Goal: Transaction & Acquisition: Purchase product/service

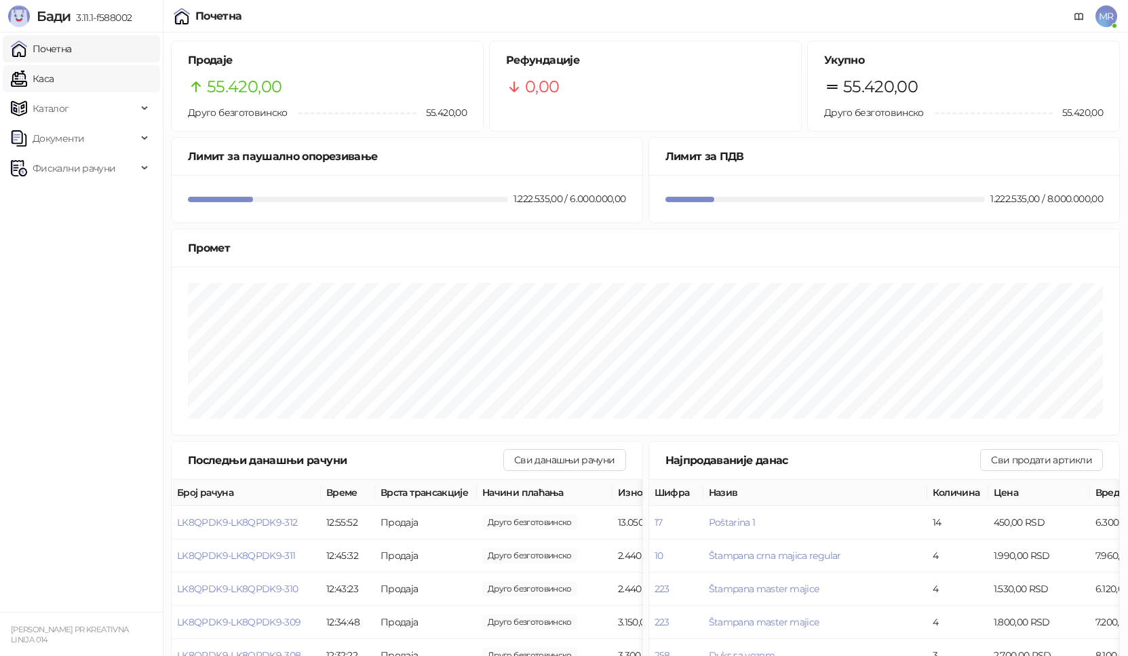
click at [54, 77] on link "Каса" at bounding box center [32, 78] width 43 height 27
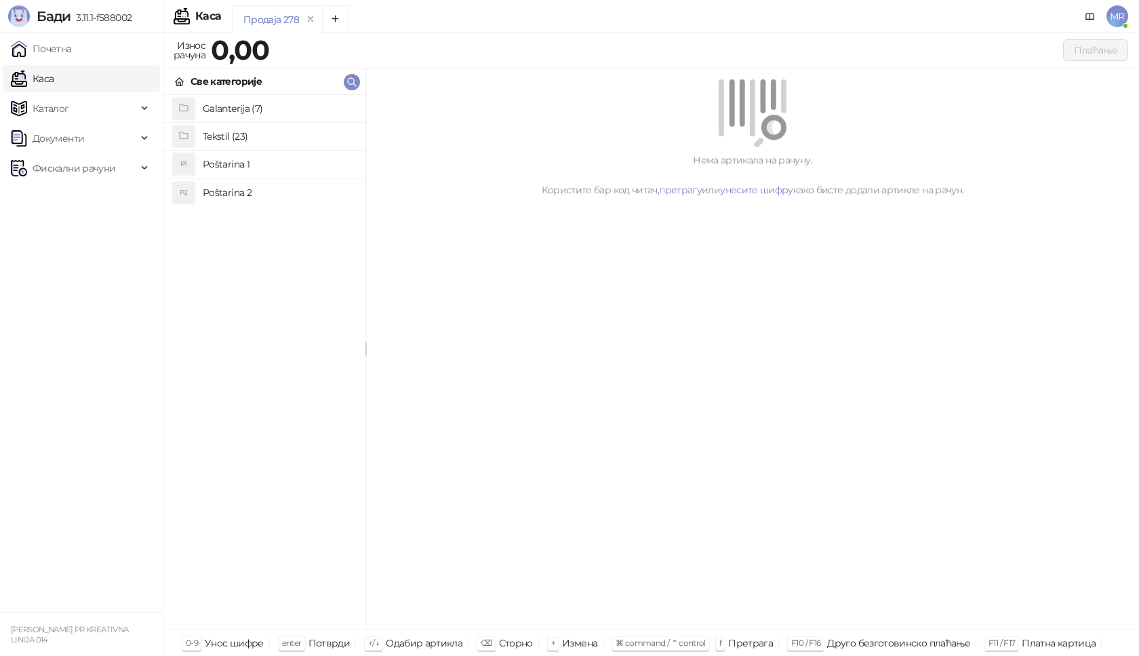
click at [274, 161] on h4 "Poštarina 1" at bounding box center [279, 164] width 152 height 22
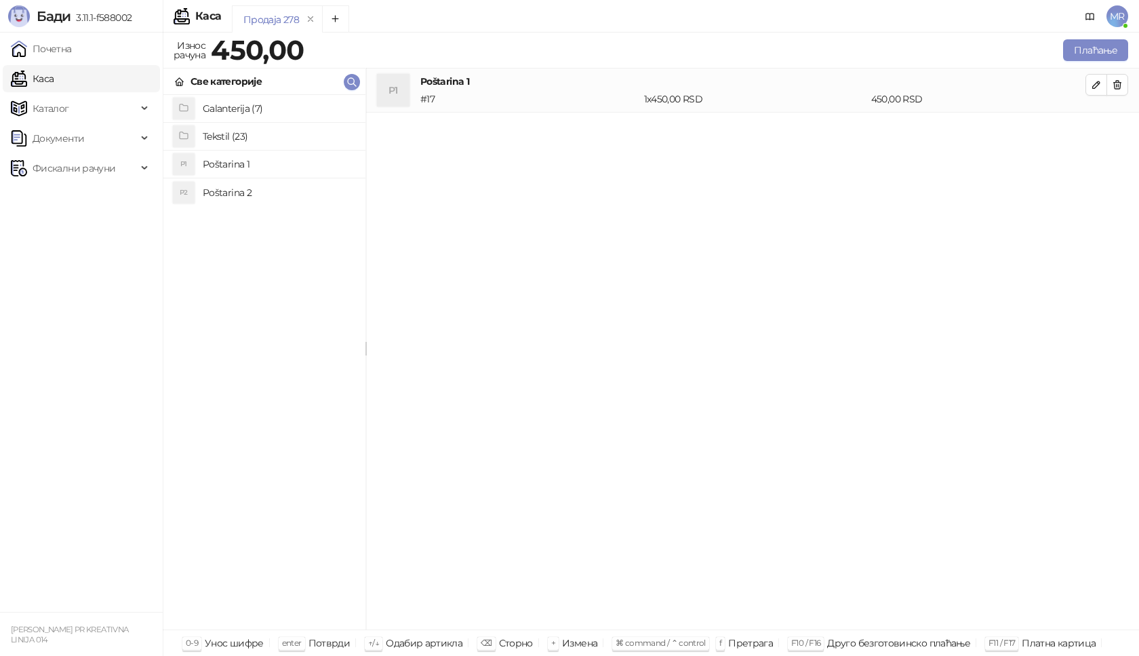
click at [245, 139] on h4 "Tekstil (23)" at bounding box center [279, 136] width 152 height 22
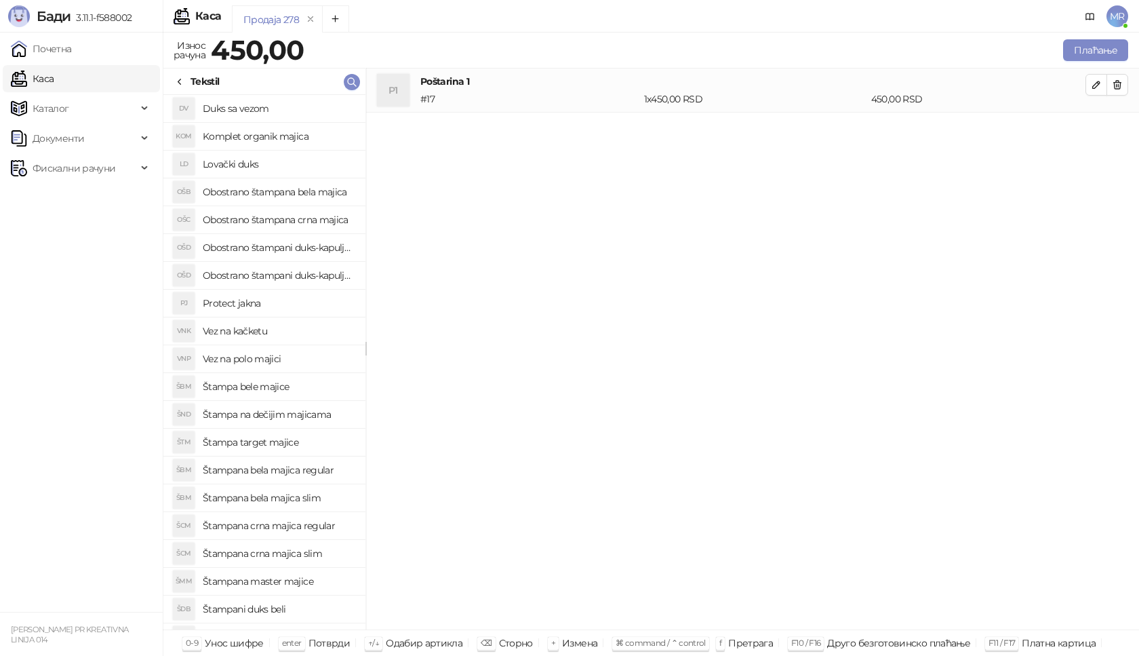
click at [332, 528] on h4 "Štampana crna majica regular" at bounding box center [279, 526] width 152 height 22
click at [1097, 132] on icon "button" at bounding box center [1096, 128] width 11 height 11
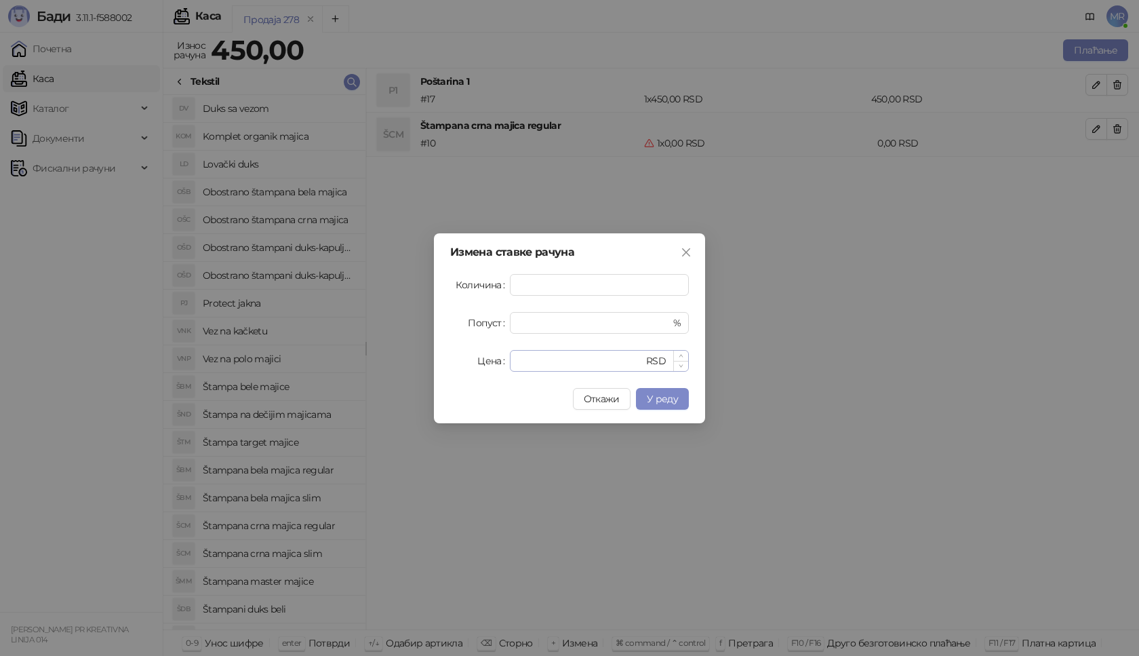
type input "*"
drag, startPoint x: 559, startPoint y: 357, endPoint x: 454, endPoint y: 366, distance: 104.8
click at [454, 366] on div "Цена * RSD" at bounding box center [569, 361] width 239 height 22
type input "****"
click at [664, 394] on span "У реду" at bounding box center [662, 399] width 31 height 12
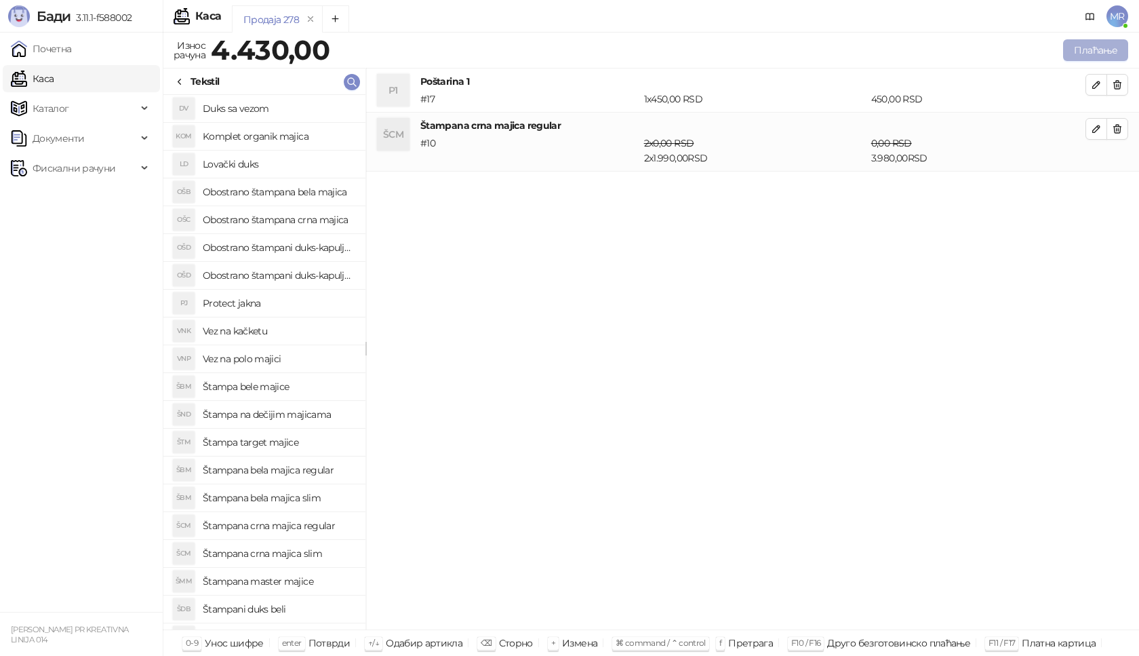
click at [1090, 51] on button "Плаћање" at bounding box center [1095, 50] width 65 height 22
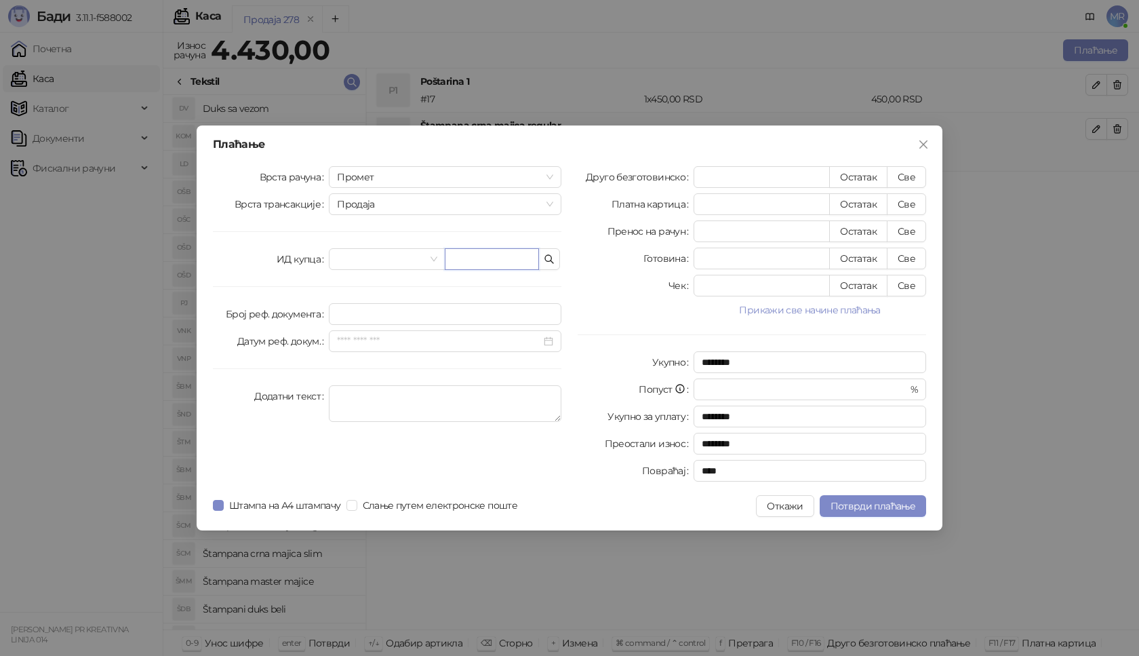
paste input "**********"
type input "**********"
click at [907, 183] on button "Све" at bounding box center [906, 177] width 39 height 22
type input "****"
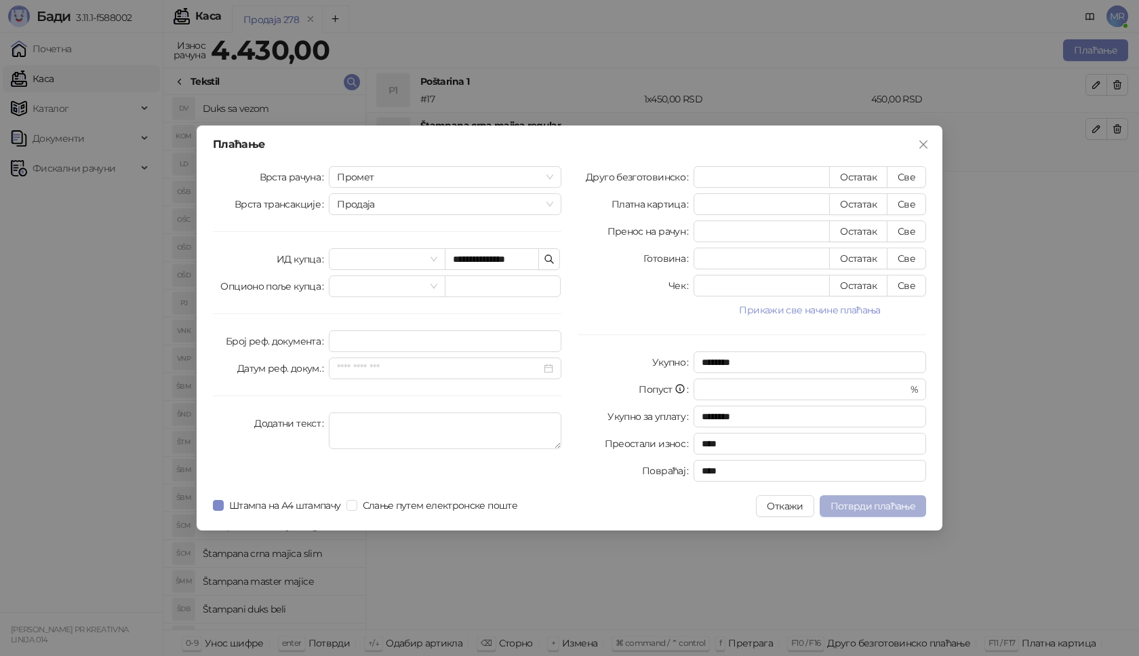
click at [879, 506] on span "Потврди плаћање" at bounding box center [873, 506] width 85 height 12
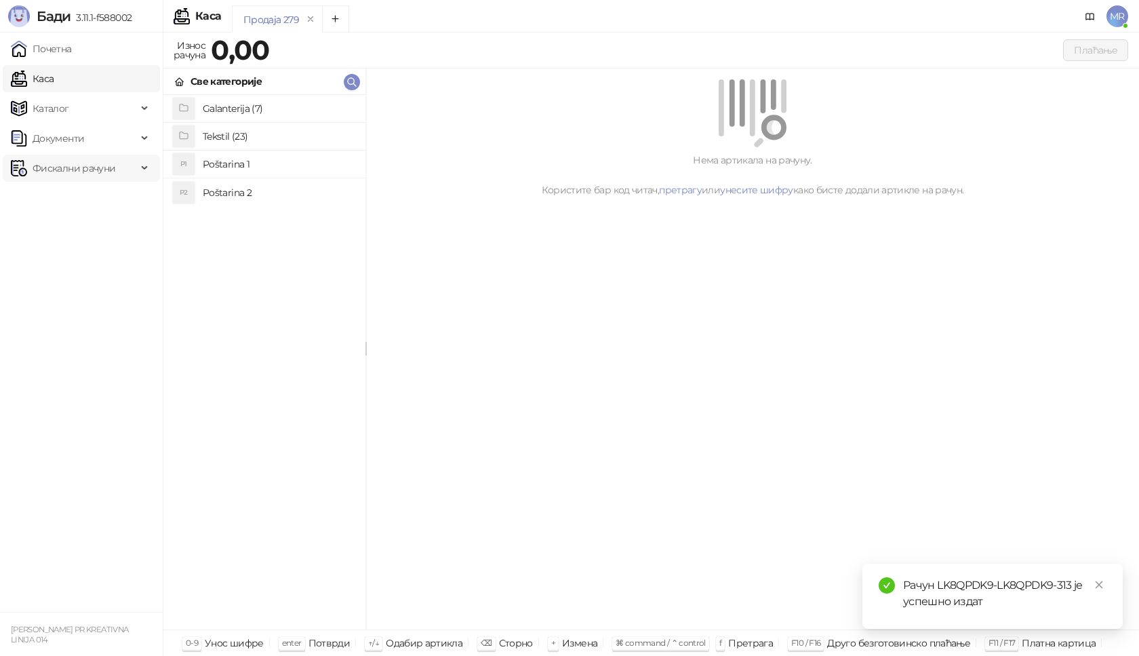
click at [123, 170] on span "Фискални рачуни" at bounding box center [74, 168] width 126 height 27
click at [107, 199] on link "Издати рачуни" at bounding box center [61, 197] width 91 height 27
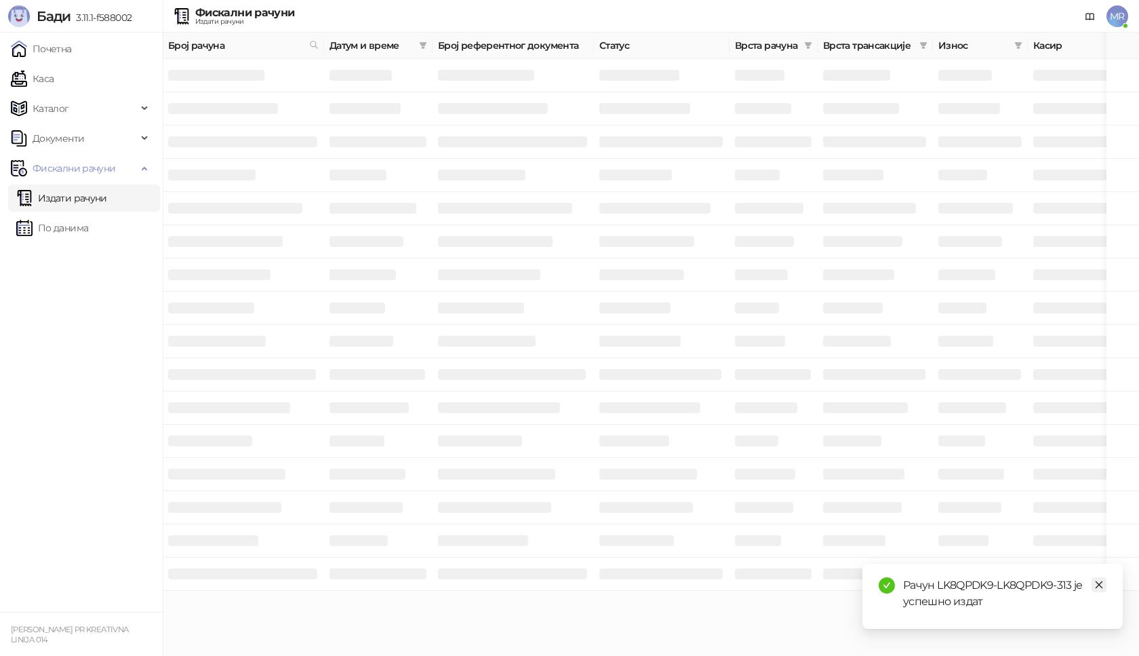
click at [1101, 583] on icon "close" at bounding box center [1099, 584] width 9 height 9
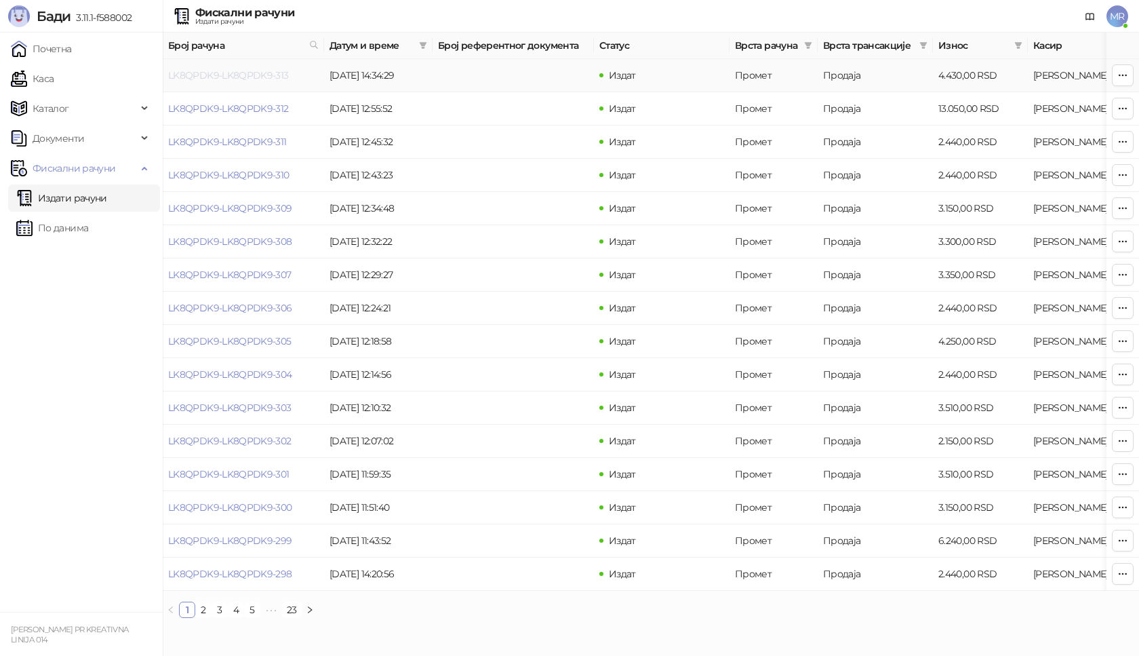
click at [231, 80] on link "LK8QPDK9-LK8QPDK9-313" at bounding box center [228, 75] width 121 height 12
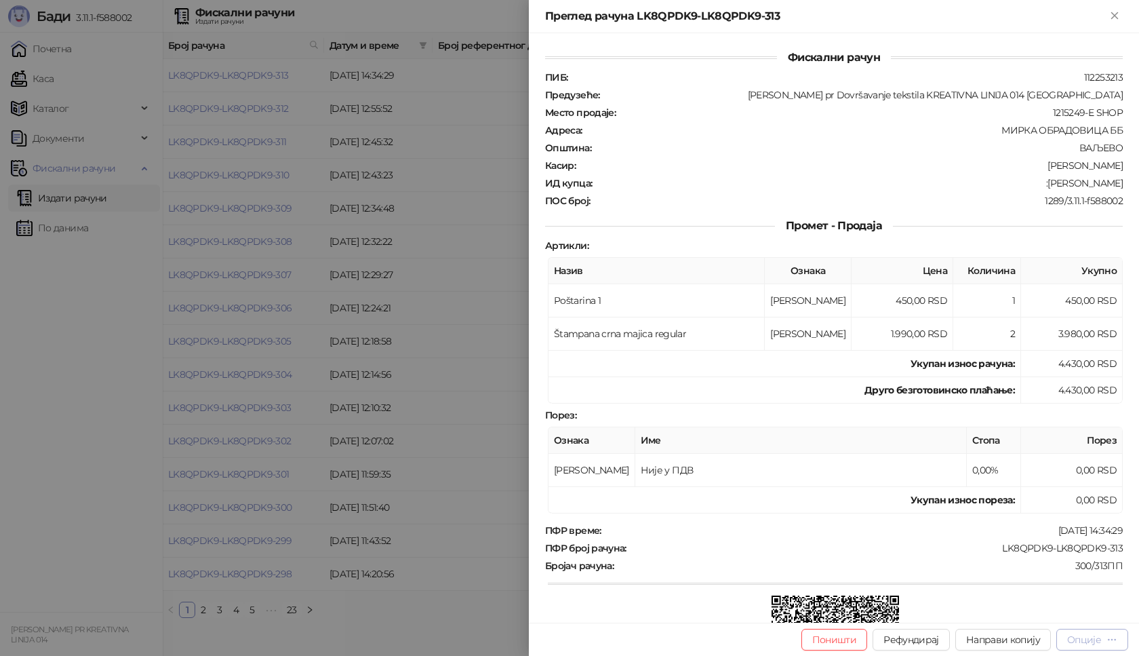
click at [1087, 637] on div "Опције" at bounding box center [1084, 639] width 34 height 12
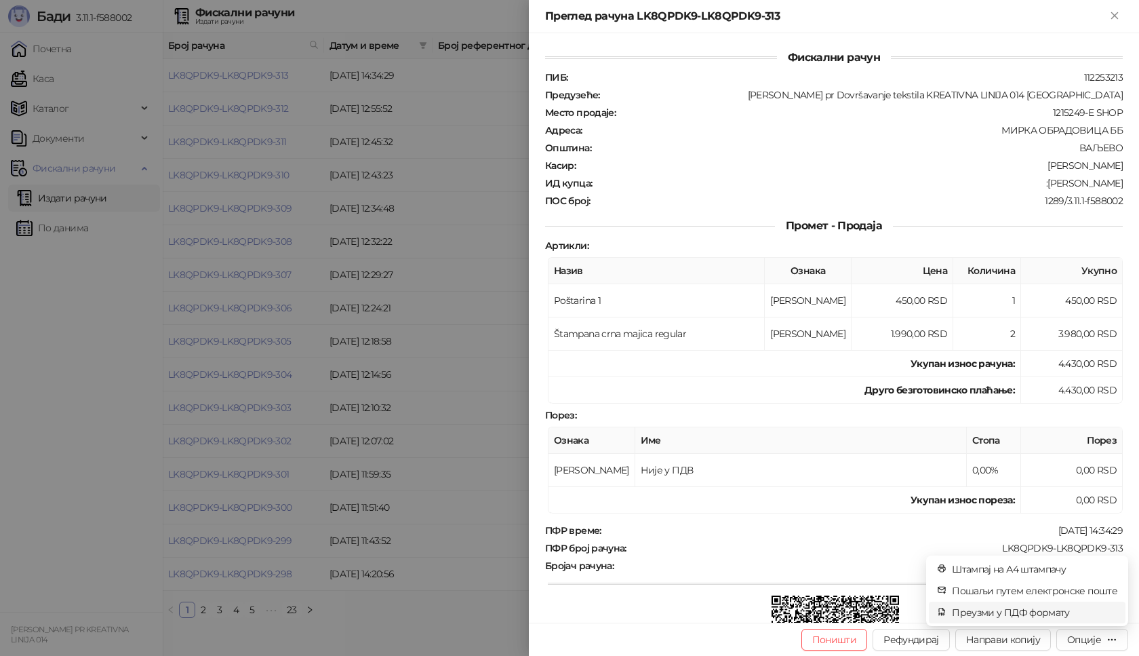
click at [996, 614] on span "Преузми у ПДФ формату" at bounding box center [1034, 612] width 165 height 15
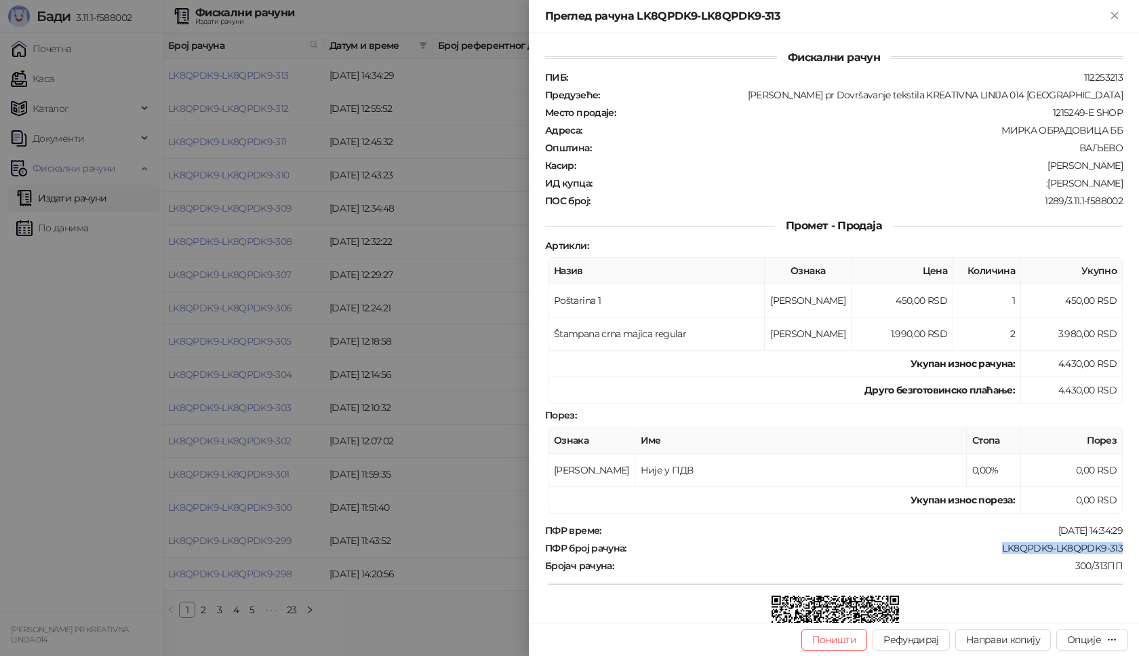
drag, startPoint x: 991, startPoint y: 549, endPoint x: 1139, endPoint y: 551, distance: 147.2
click at [1139, 551] on div "Фискални рачун ПИБ : 112253213 Предузеће : [PERSON_NAME] pr Dovršavanje tekstil…" at bounding box center [834, 327] width 610 height 589
copy div "LK8QPDK9-LK8QPDK9-313"
drag, startPoint x: 1045, startPoint y: 183, endPoint x: 1139, endPoint y: 184, distance: 93.6
click at [1139, 184] on div "Фискални рачун ПИБ : 112253213 Предузеће : [PERSON_NAME] pr Dovršavanje tekstil…" at bounding box center [834, 327] width 610 height 589
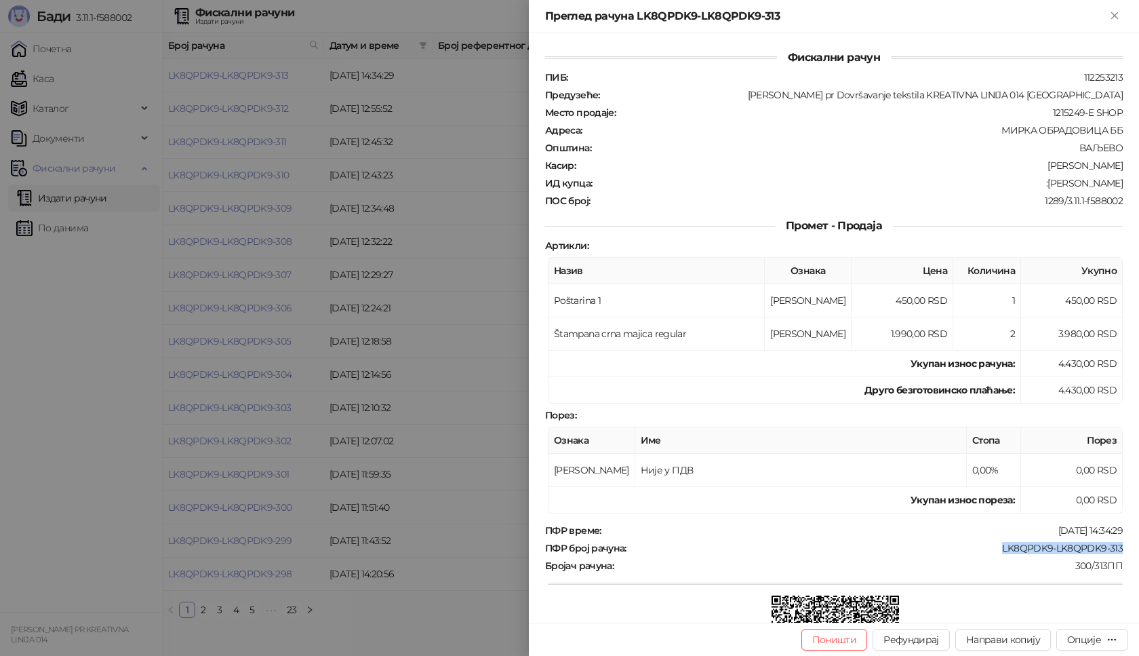
copy div "[PERSON_NAME]"
click at [1109, 16] on icon "Close" at bounding box center [1115, 15] width 12 height 12
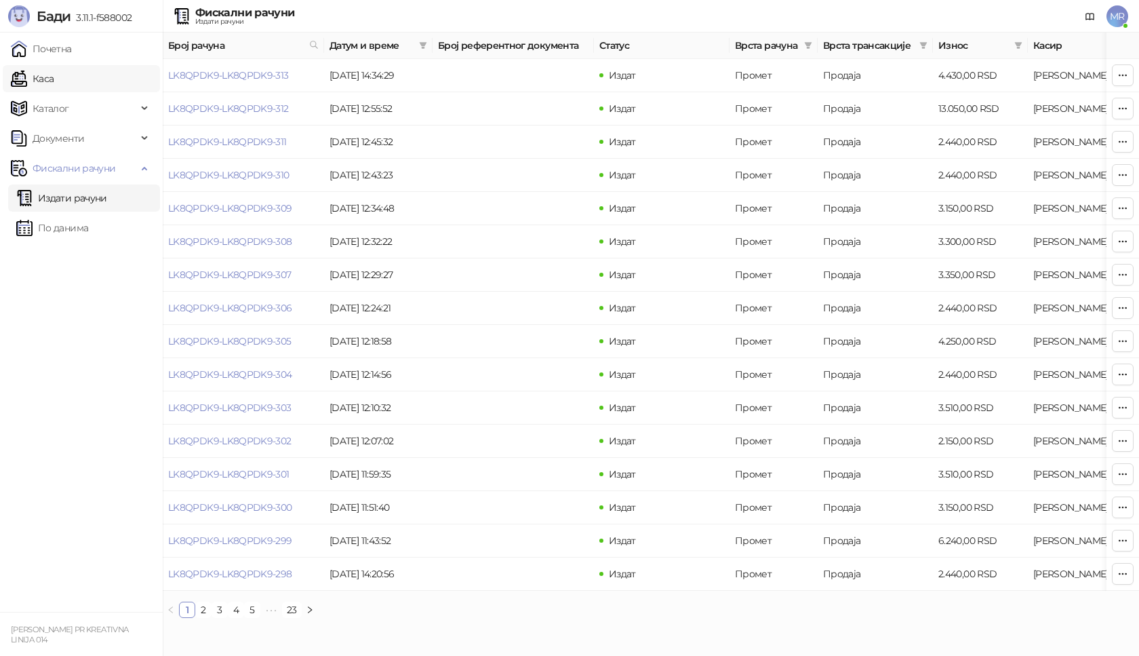
click at [54, 85] on link "Каса" at bounding box center [32, 78] width 43 height 27
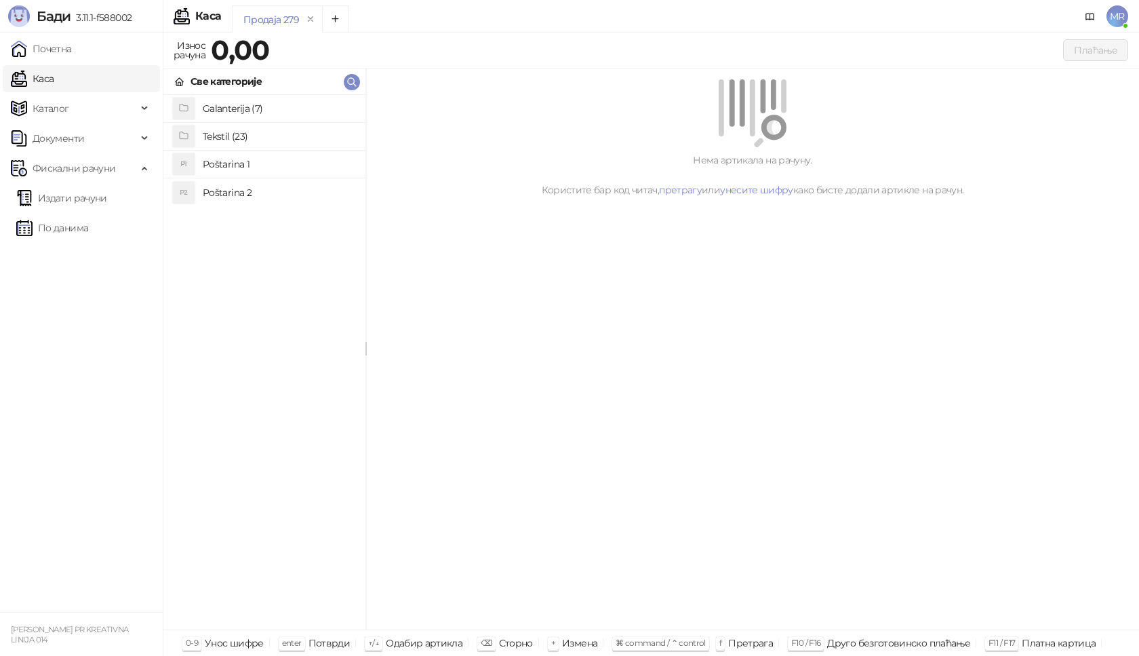
click at [273, 168] on h4 "Poštarina 1" at bounding box center [279, 164] width 152 height 22
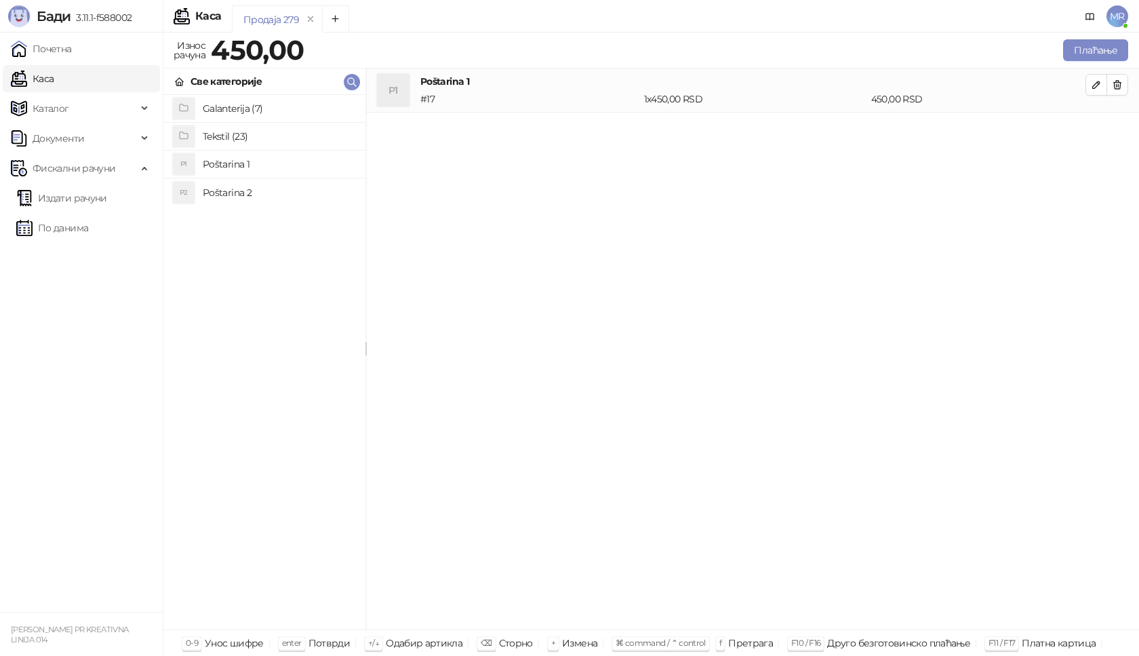
click at [267, 138] on h4 "Tekstil (23)" at bounding box center [279, 136] width 152 height 22
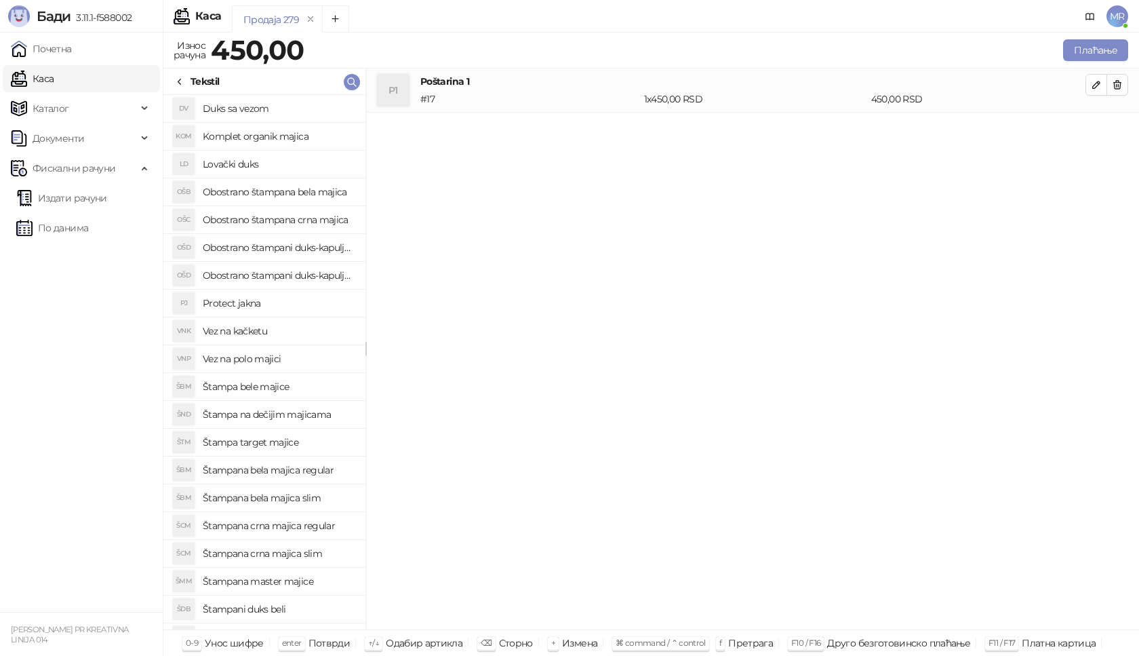
click at [329, 469] on h4 "Štampana bela majica regular" at bounding box center [279, 470] width 152 height 22
click at [1097, 130] on icon "button" at bounding box center [1096, 128] width 7 height 7
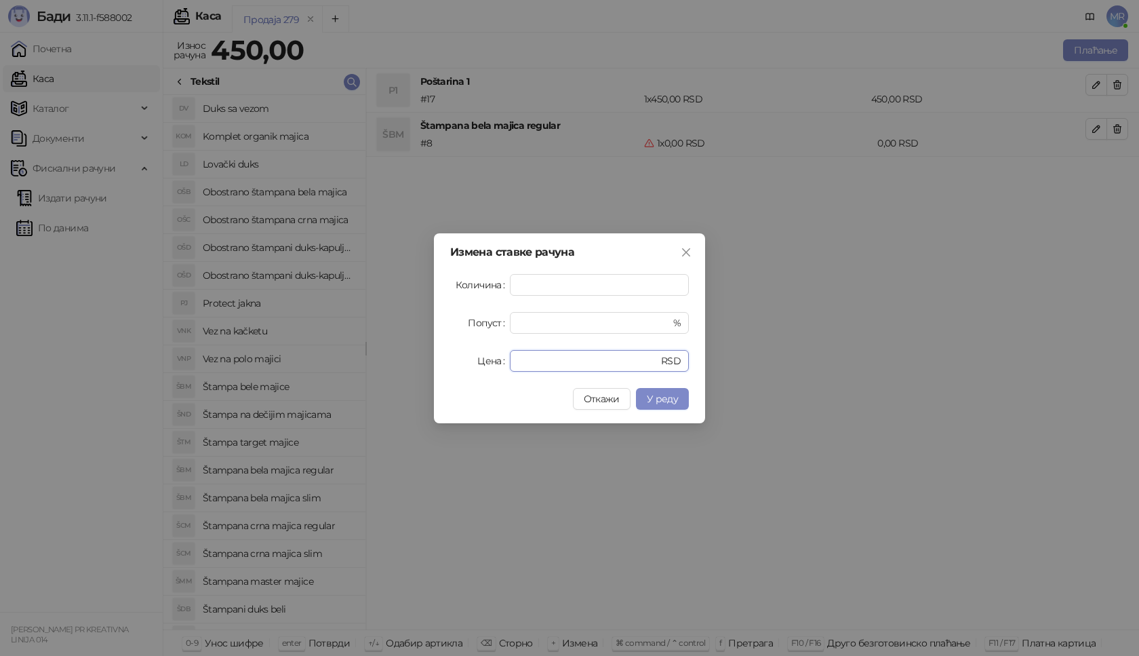
drag, startPoint x: 547, startPoint y: 357, endPoint x: 431, endPoint y: 367, distance: 116.4
click at [443, 374] on div "Измена ставке рачуна Количина * Попуст * % Цена * RSD Откажи У реду" at bounding box center [569, 328] width 271 height 190
click at [661, 403] on span "У реду" at bounding box center [662, 399] width 31 height 12
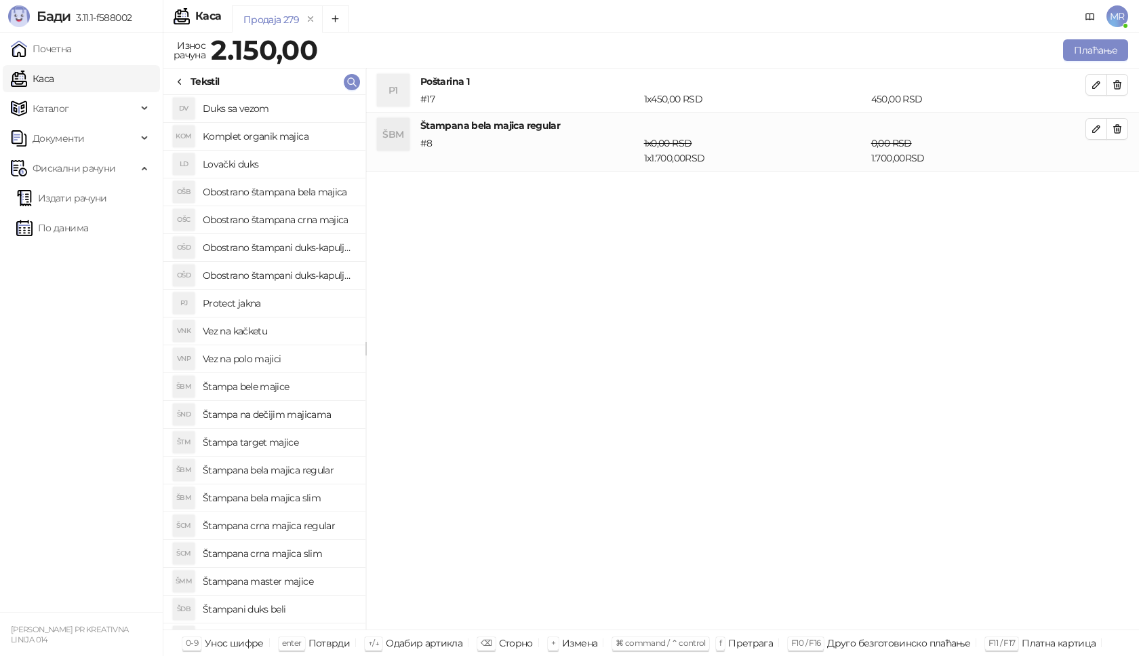
click at [307, 526] on h4 "Štampana crna majica regular" at bounding box center [279, 526] width 152 height 22
click at [1091, 190] on icon "button" at bounding box center [1096, 187] width 11 height 11
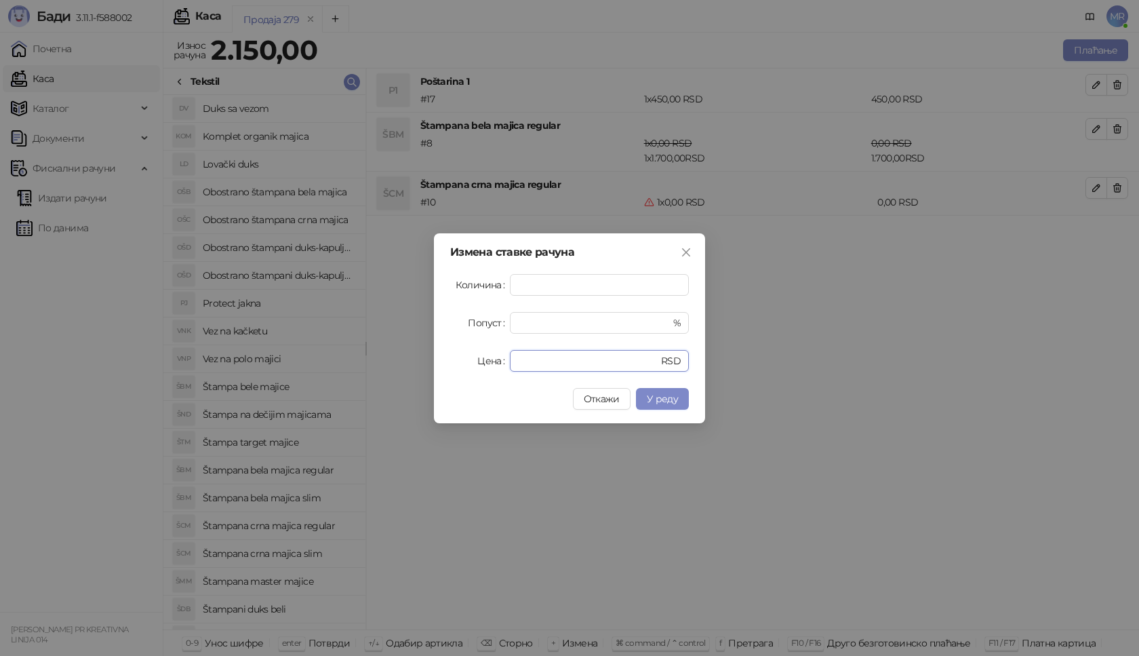
drag, startPoint x: 551, startPoint y: 364, endPoint x: 361, endPoint y: 372, distance: 190.0
click at [361, 372] on div "Измена ставке рачуна Количина * Попуст * % Цена * RSD Откажи У реду" at bounding box center [569, 328] width 1139 height 656
type input "****"
click at [658, 391] on button "У реду" at bounding box center [662, 399] width 53 height 22
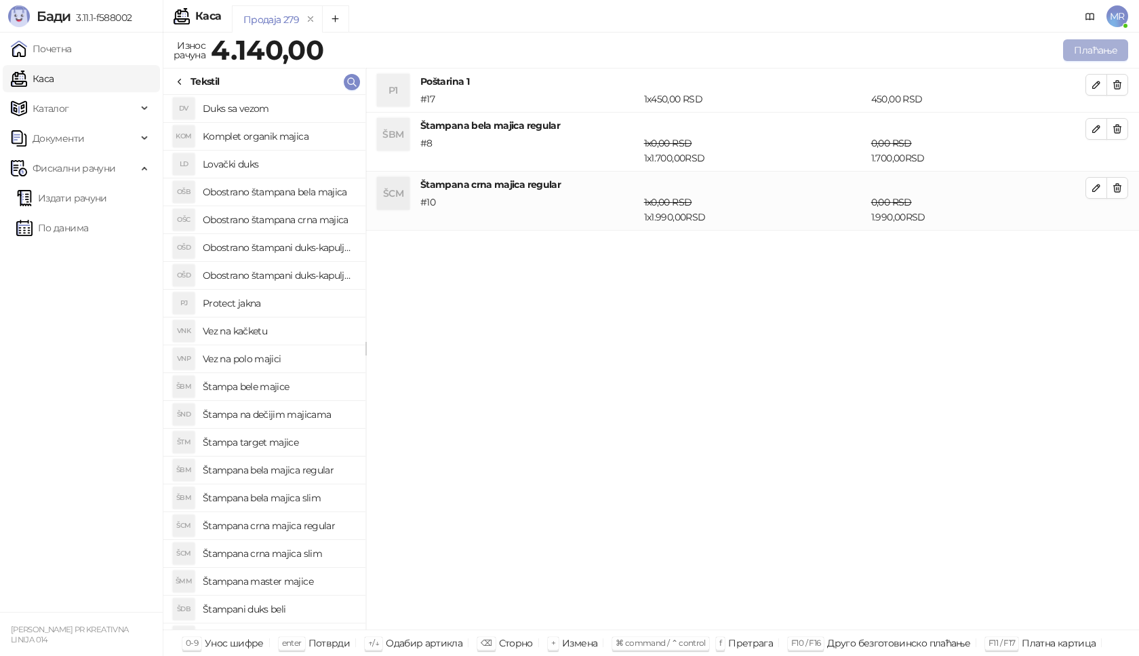
click at [1101, 45] on button "Плаћање" at bounding box center [1095, 50] width 65 height 22
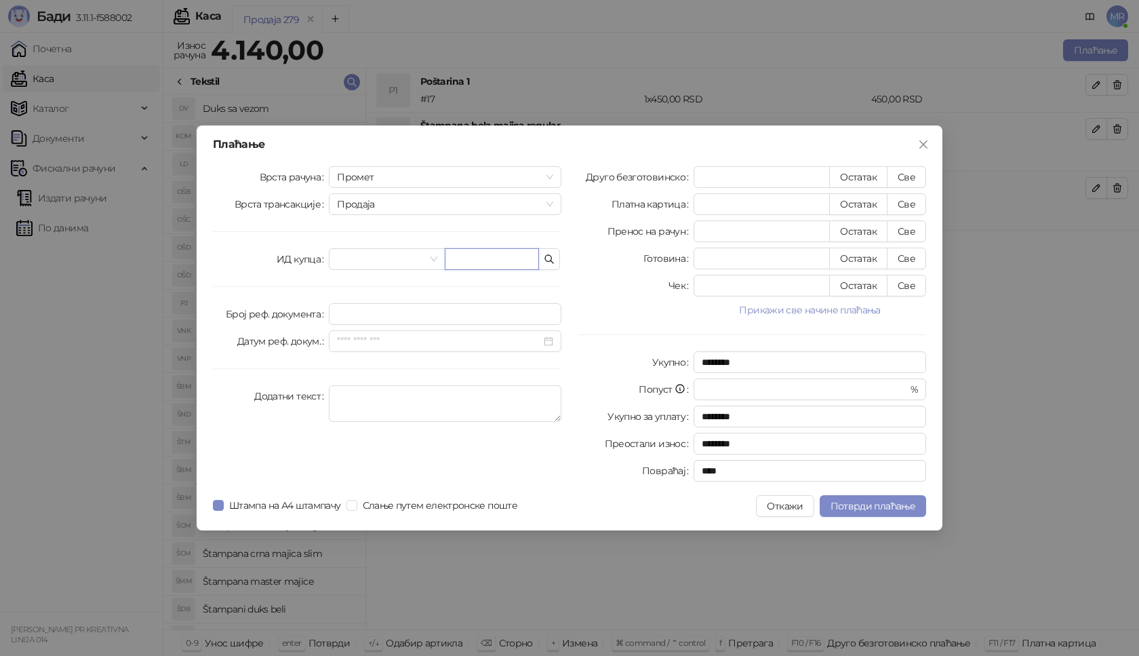
paste input "**********"
type input "**********"
click at [904, 177] on button "Све" at bounding box center [906, 177] width 39 height 22
type input "****"
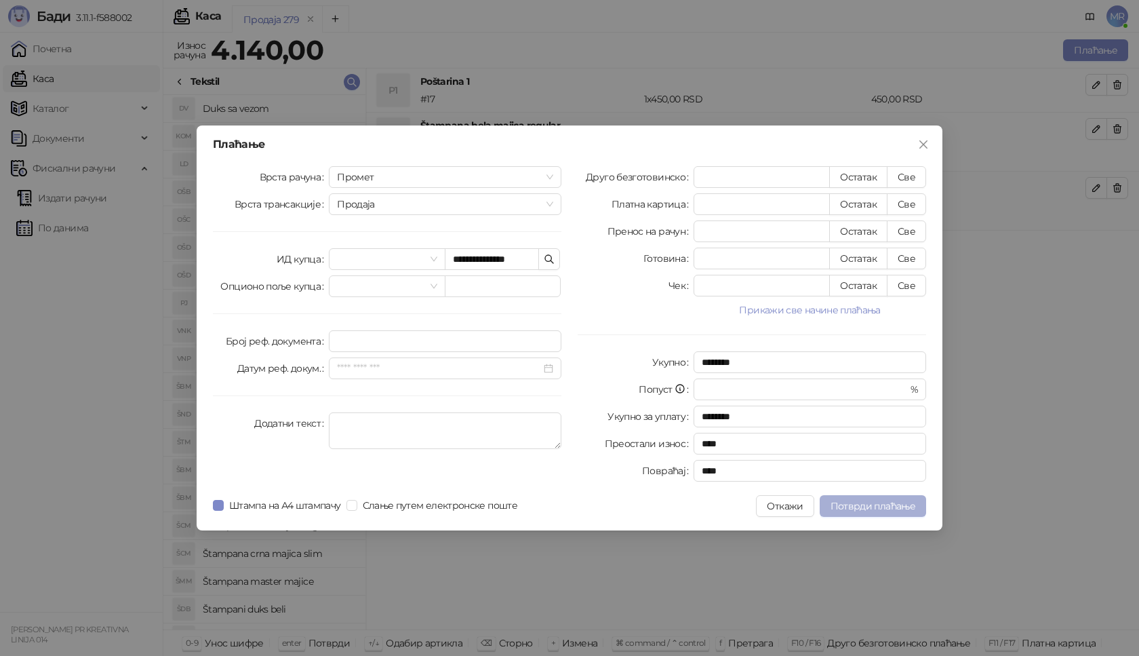
click at [886, 508] on span "Потврди плаћање" at bounding box center [873, 506] width 85 height 12
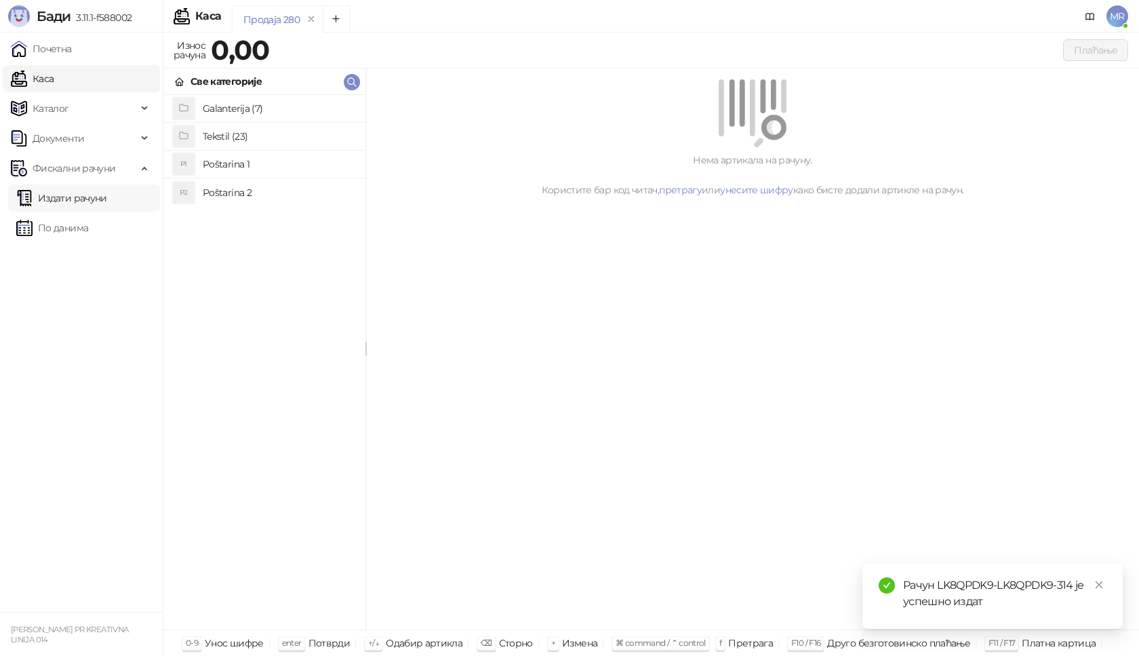
click at [107, 198] on link "Издати рачуни" at bounding box center [61, 197] width 91 height 27
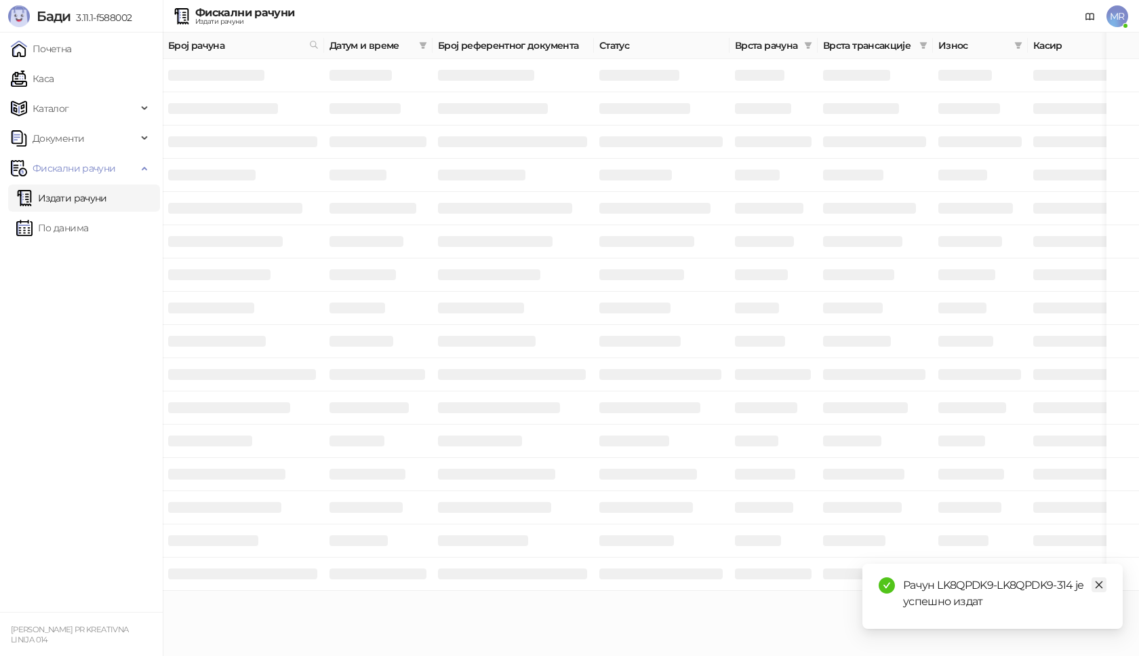
click at [1104, 584] on link "Close" at bounding box center [1099, 584] width 15 height 15
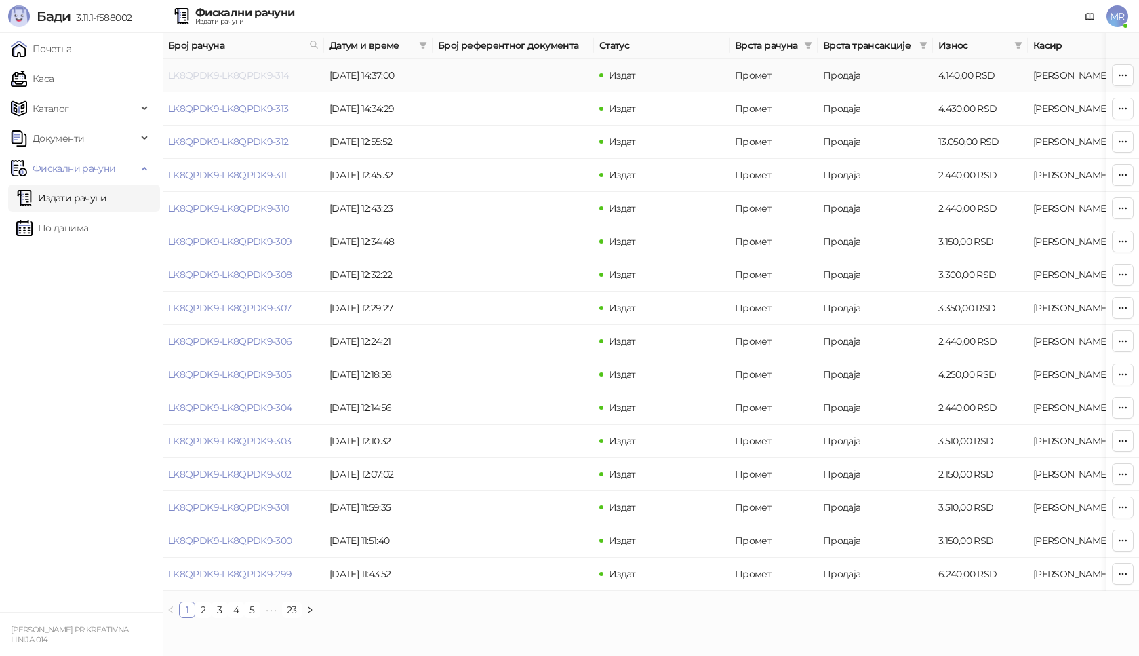
click at [243, 79] on link "LK8QPDK9-LK8QPDK9-314" at bounding box center [228, 75] width 121 height 12
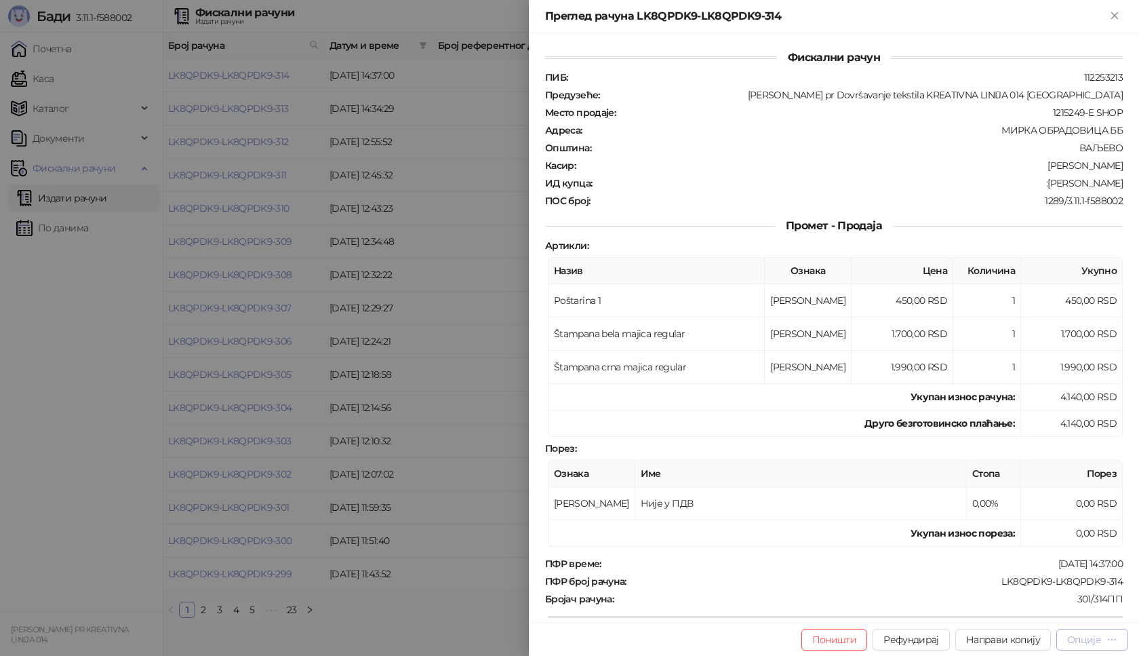
click at [1120, 639] on button "Опције" at bounding box center [1093, 640] width 72 height 22
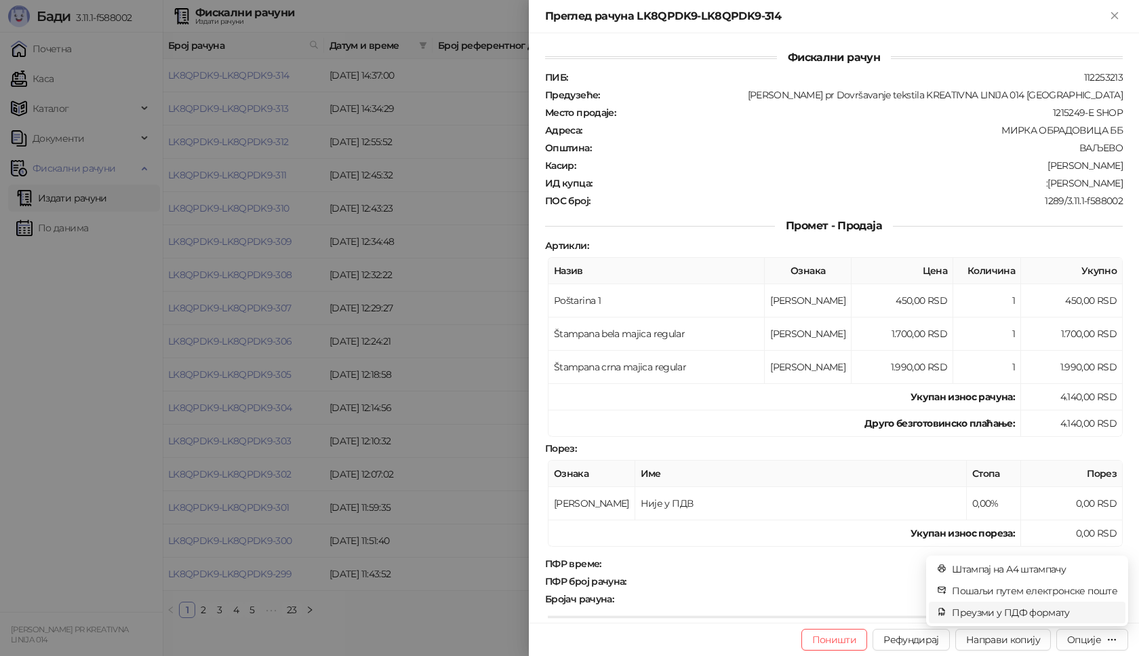
click at [1056, 620] on li "Преузми у ПДФ формату" at bounding box center [1027, 613] width 197 height 22
drag, startPoint x: 1099, startPoint y: 586, endPoint x: 1084, endPoint y: 589, distance: 15.3
click at [1099, 585] on icon "close" at bounding box center [1099, 584] width 9 height 9
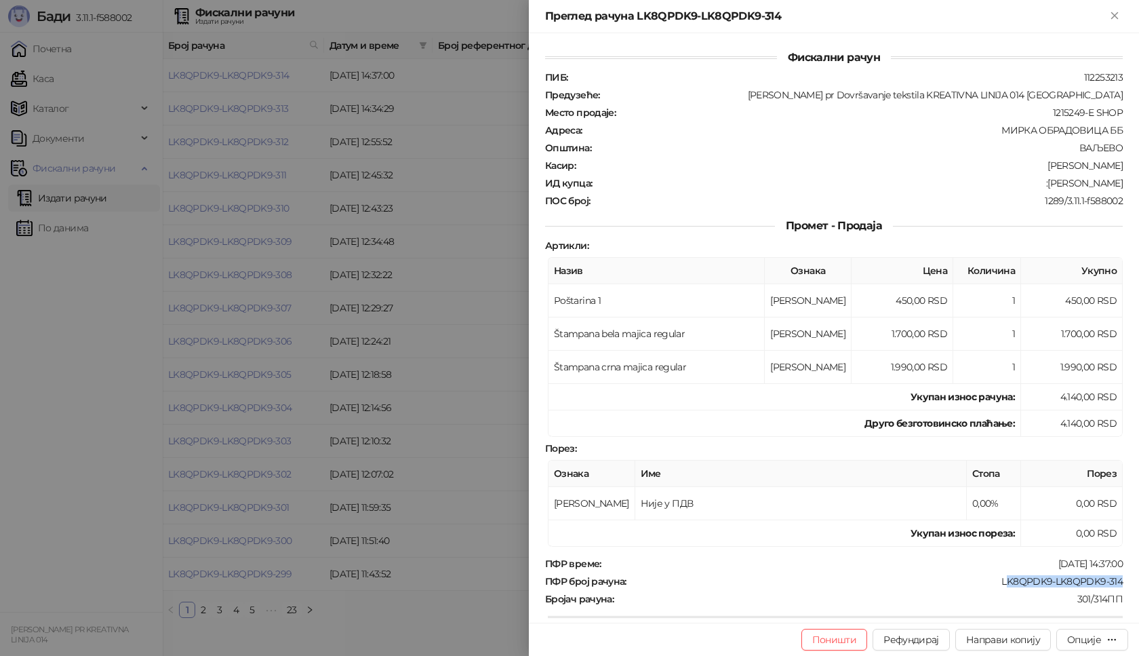
drag, startPoint x: 1067, startPoint y: 576, endPoint x: 1109, endPoint y: 577, distance: 42.1
click at [1109, 577] on div "LK8QPDK9-LK8QPDK9-314" at bounding box center [876, 581] width 496 height 12
click at [987, 587] on div "ПФР време : [DATE] 14:37:00 ПФР број рачуна : LK8QPDK9-LK8QPDK9-314 Бројач рачу…" at bounding box center [834, 658] width 583 height 202
drag, startPoint x: 1021, startPoint y: 579, endPoint x: 1128, endPoint y: 583, distance: 107.2
click at [1128, 583] on div "Фискални рачун ПИБ : 112253213 Предузеће : [PERSON_NAME] pr Dovršavanje tekstil…" at bounding box center [834, 327] width 610 height 589
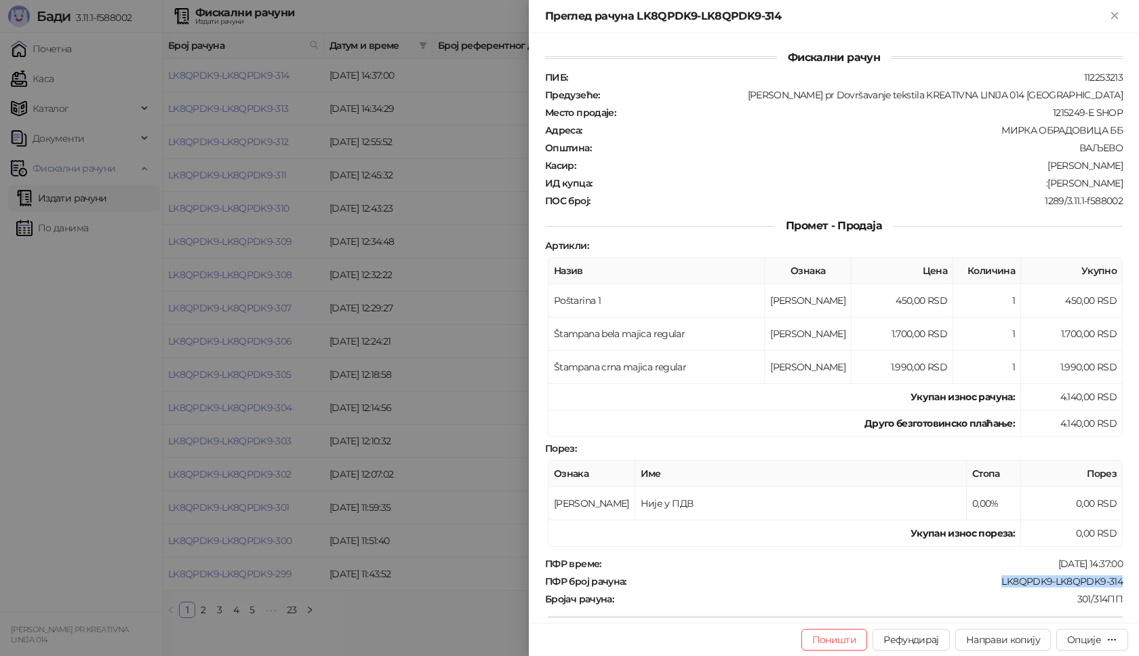
copy div "LK8QPDK9-LK8QPDK9-314"
drag, startPoint x: 1044, startPoint y: 185, endPoint x: 1139, endPoint y: 185, distance: 94.9
click at [1139, 185] on div "Фискални рачун ПИБ : 112253213 Предузеће : [PERSON_NAME] pr Dovršavanje tekstil…" at bounding box center [834, 327] width 610 height 589
copy div "[PERSON_NAME]"
click at [1117, 16] on icon "Close" at bounding box center [1115, 15] width 12 height 12
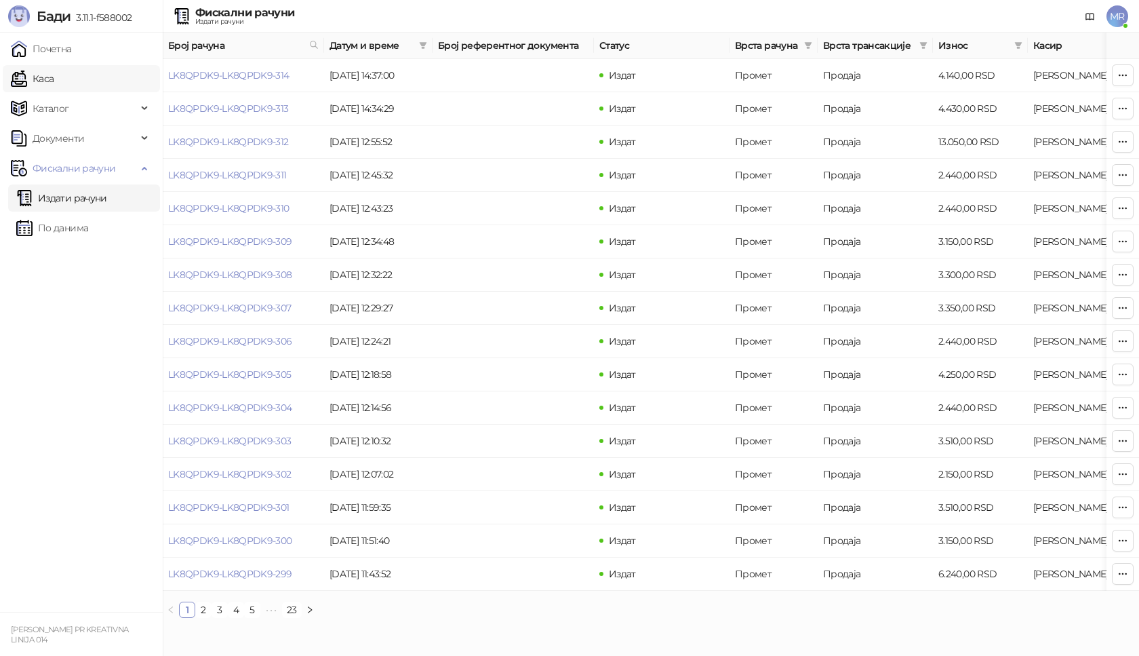
click at [54, 85] on link "Каса" at bounding box center [32, 78] width 43 height 27
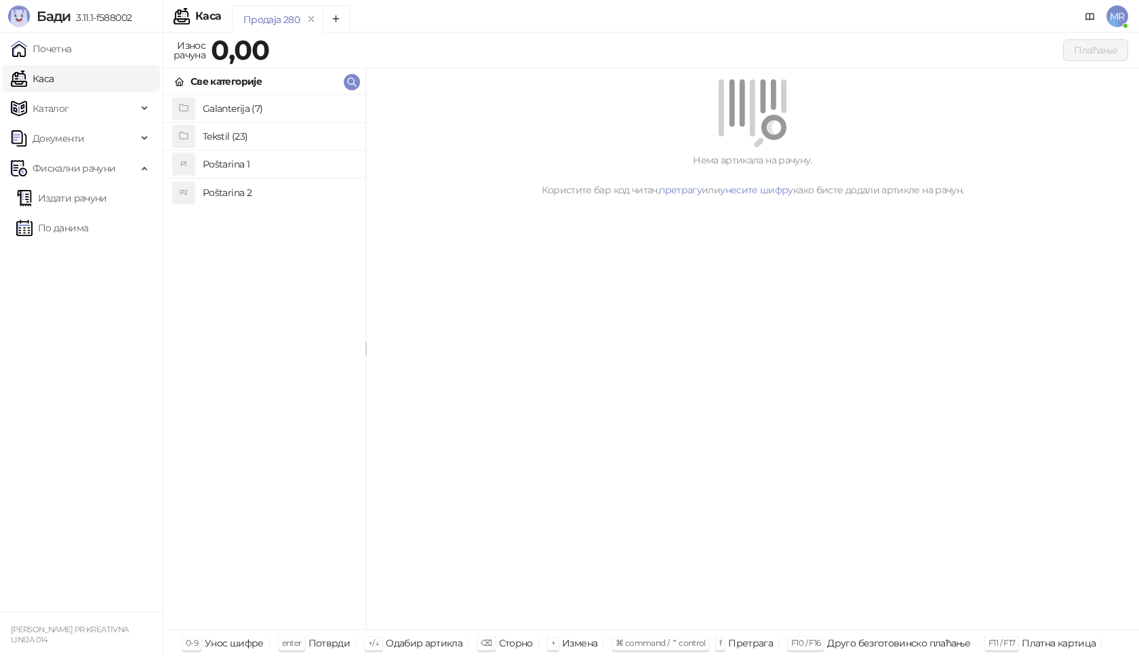
click at [266, 167] on h4 "Poštarina 1" at bounding box center [279, 164] width 152 height 22
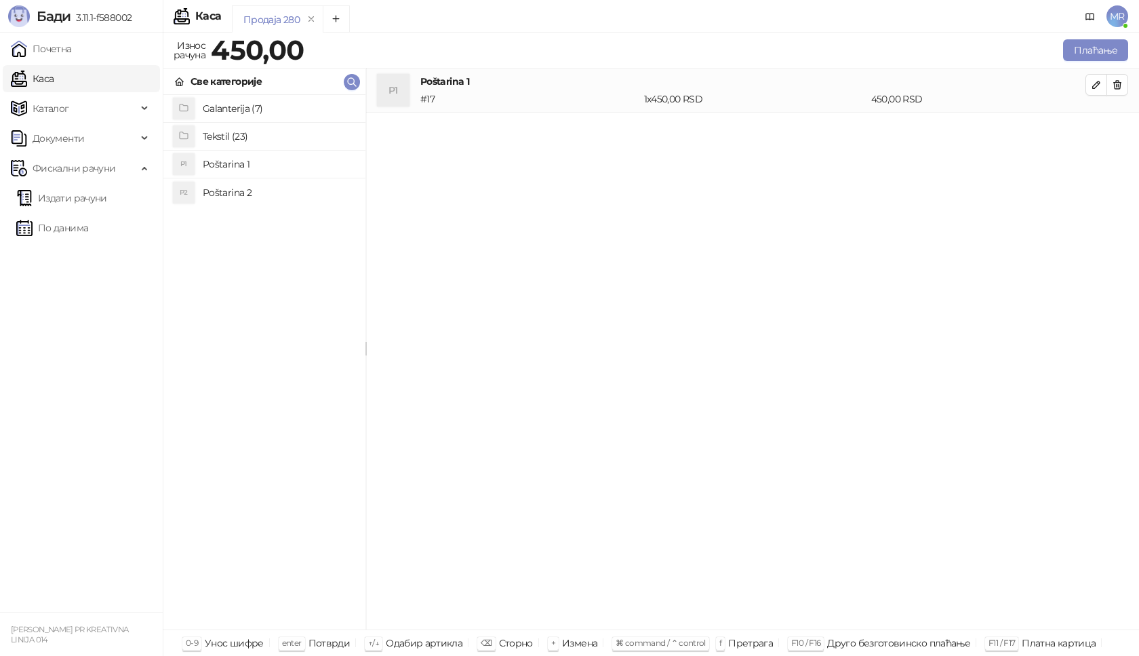
click at [260, 132] on h4 "Tekstil (23)" at bounding box center [279, 136] width 152 height 22
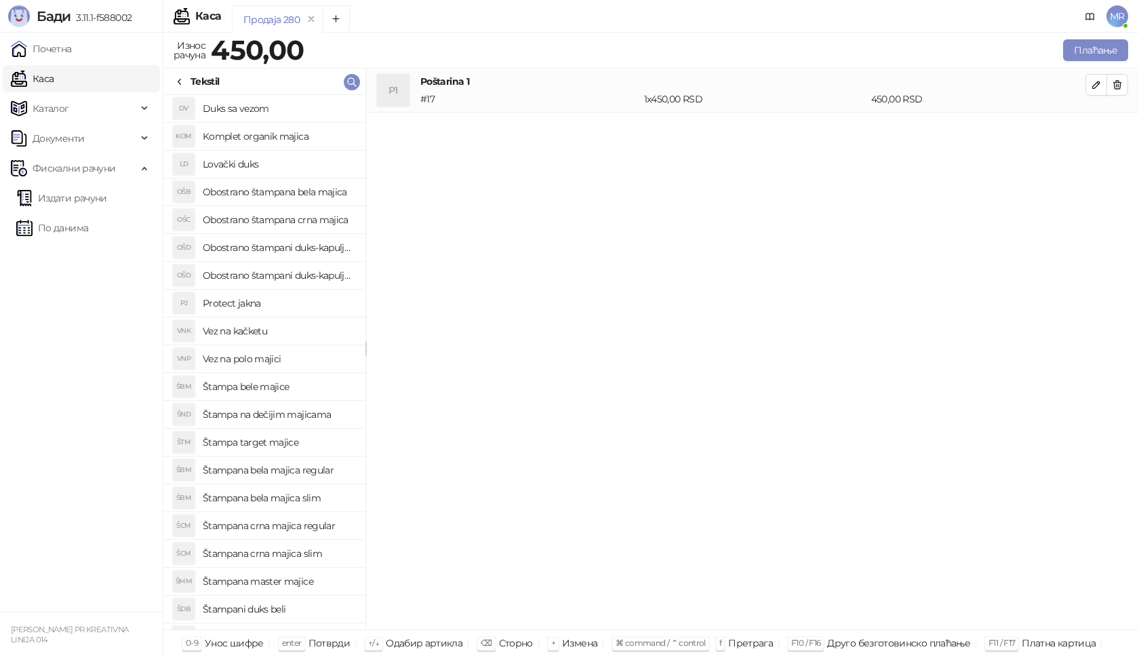
click at [300, 530] on h4 "Štampana crna majica regular" at bounding box center [279, 526] width 152 height 22
click at [1093, 125] on icon "button" at bounding box center [1096, 128] width 11 height 11
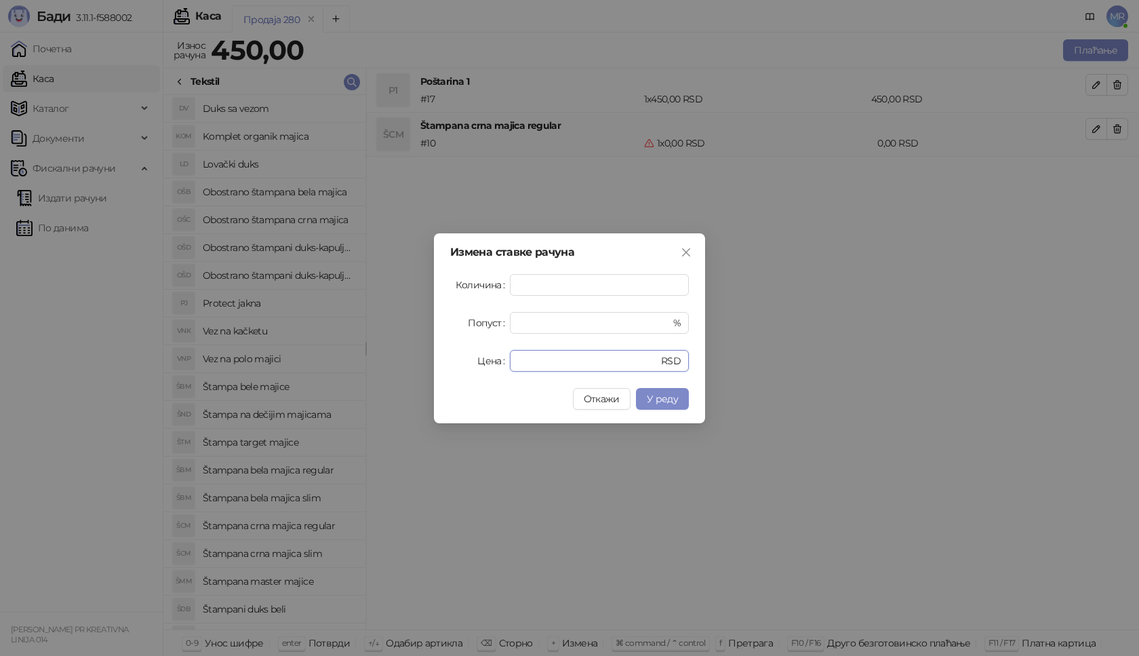
drag, startPoint x: 532, startPoint y: 359, endPoint x: 410, endPoint y: 364, distance: 121.5
click at [410, 364] on div "Измена ставке рачуна Количина * Попуст * % Цена * RSD Откажи У реду" at bounding box center [569, 328] width 1139 height 656
type input "****"
click at [654, 401] on span "У реду" at bounding box center [662, 399] width 31 height 12
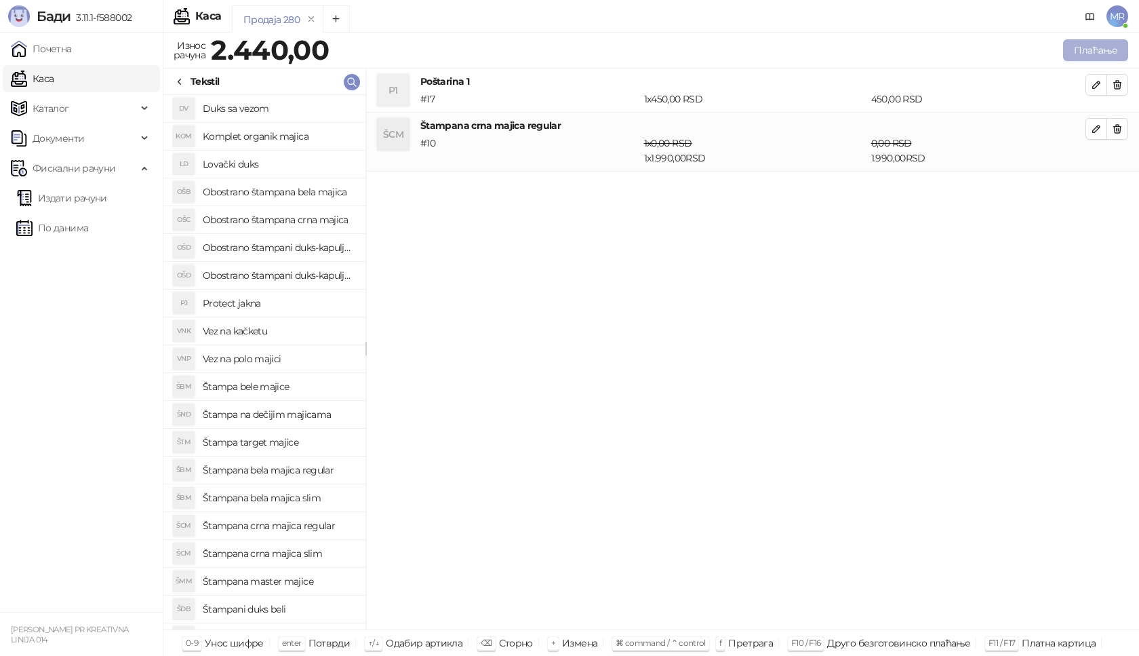
click at [1091, 50] on button "Плаћање" at bounding box center [1095, 50] width 65 height 22
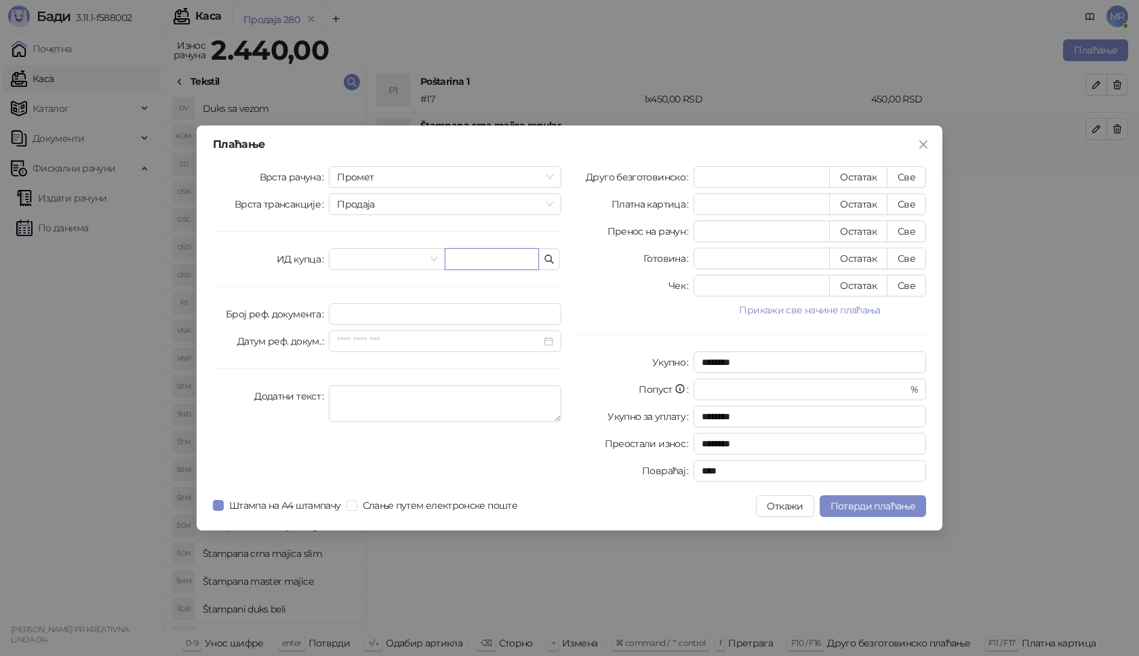
click at [496, 253] on input "text" at bounding box center [492, 259] width 94 height 22
paste input "**********"
type input "**********"
click at [913, 182] on button "Све" at bounding box center [906, 177] width 39 height 22
type input "****"
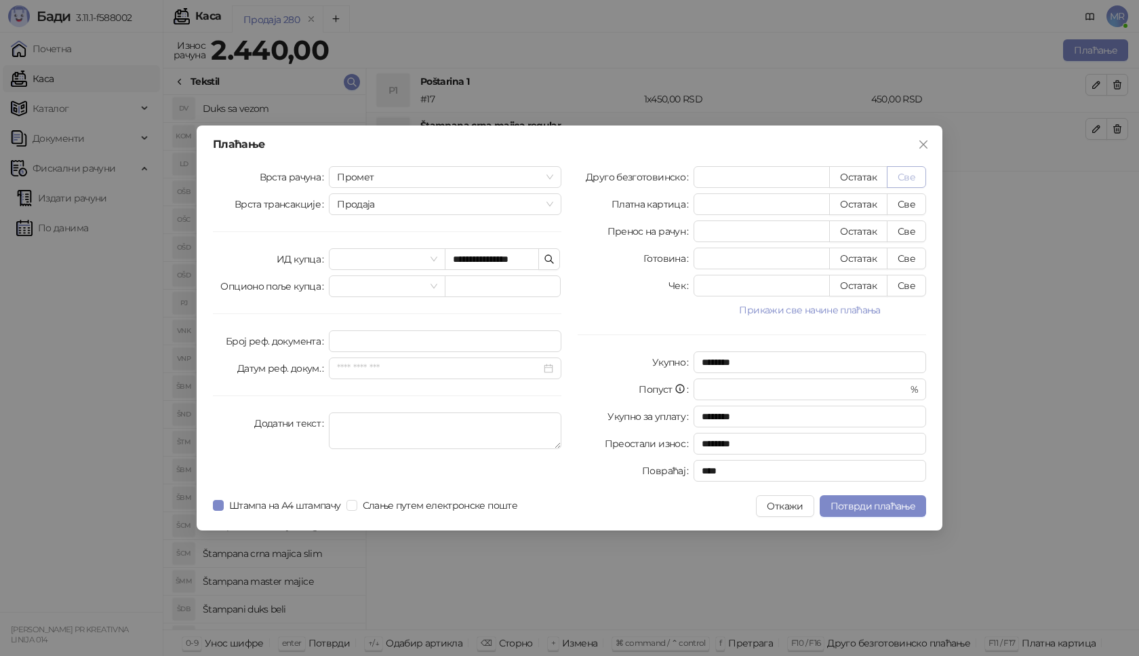
type input "****"
click at [880, 507] on span "Потврди плаћање" at bounding box center [873, 506] width 85 height 12
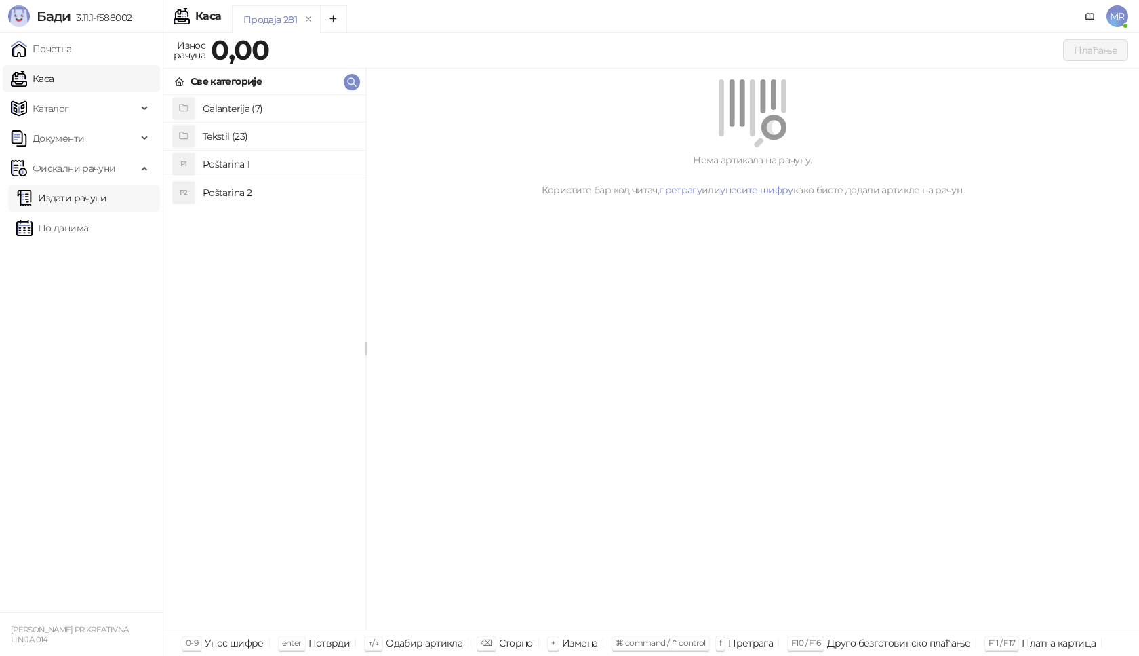
click at [107, 193] on link "Издати рачуни" at bounding box center [61, 197] width 91 height 27
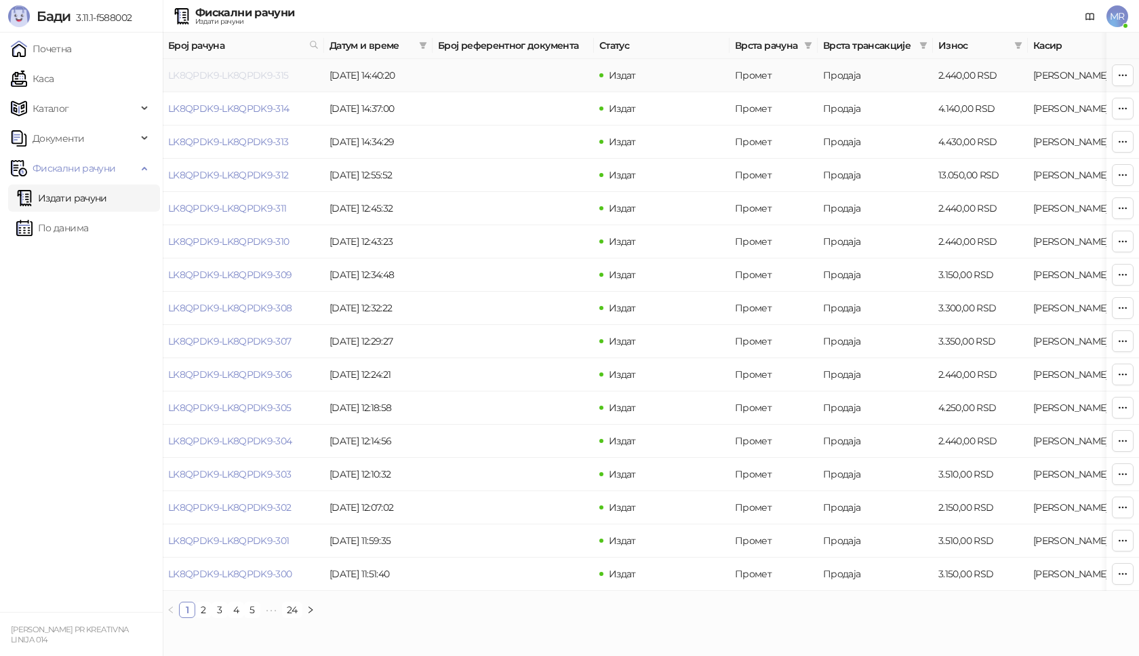
click at [243, 81] on link "LK8QPDK9-LK8QPDK9-315" at bounding box center [228, 75] width 121 height 12
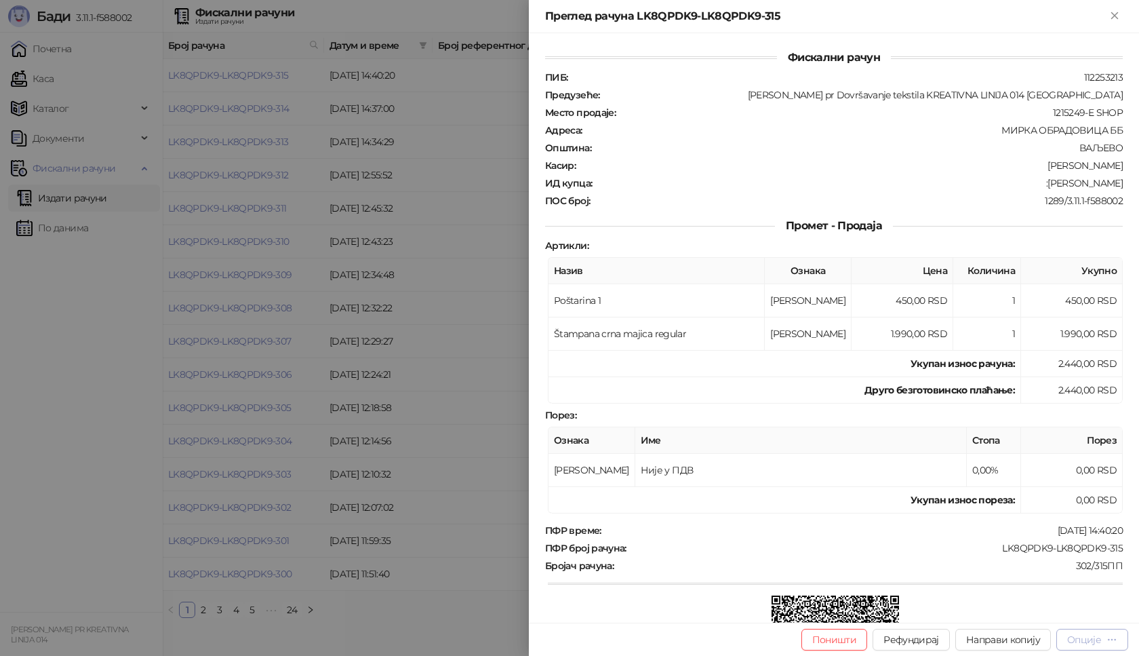
click at [1084, 643] on div "Опције" at bounding box center [1084, 639] width 34 height 12
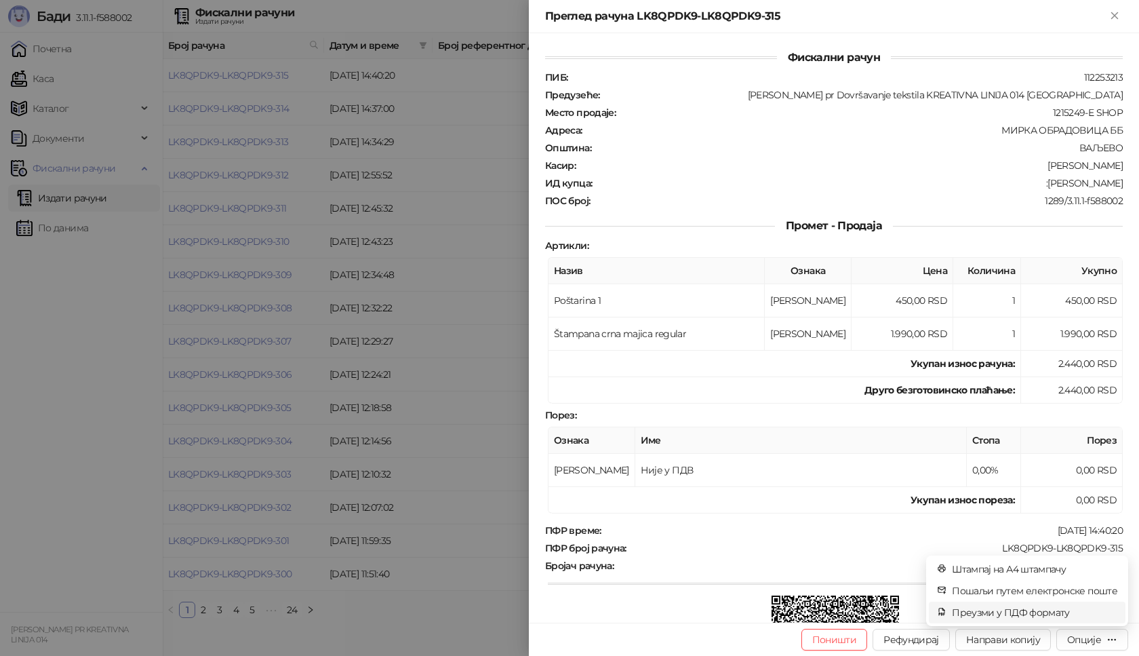
click at [988, 612] on span "Преузми у ПДФ формату" at bounding box center [1034, 612] width 165 height 15
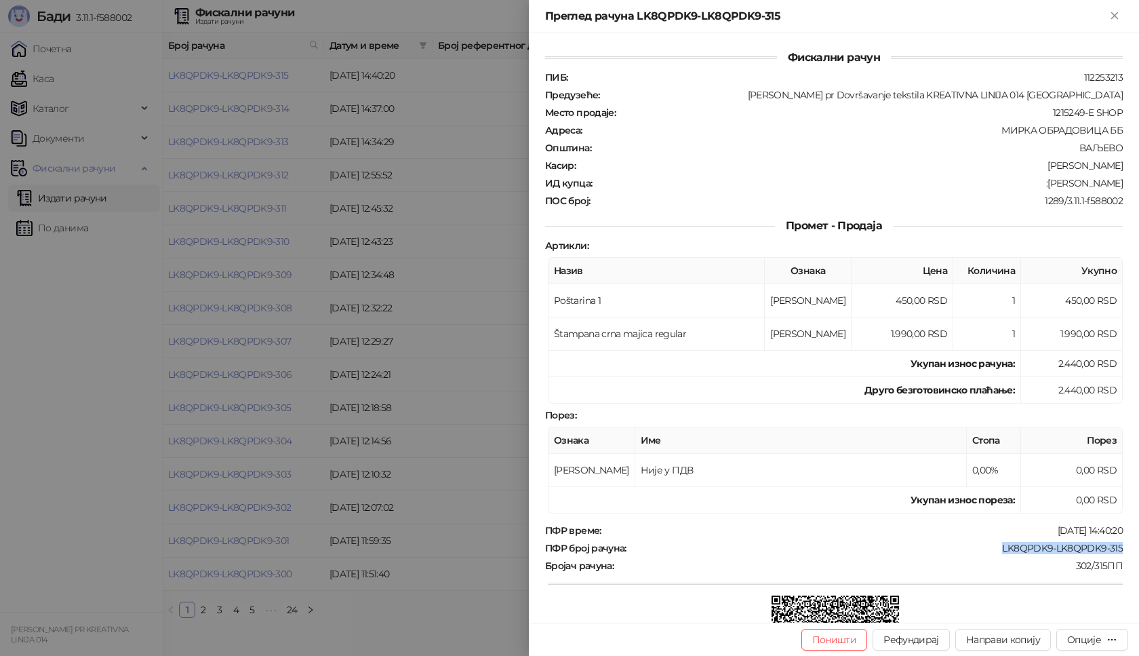
drag, startPoint x: 1025, startPoint y: 547, endPoint x: 1121, endPoint y: 547, distance: 96.3
click at [1121, 547] on div "Фискални рачун ПИБ : 112253213 Предузеће : [PERSON_NAME] pr Dovršavanje tekstil…" at bounding box center [834, 327] width 610 height 589
copy div "LK8QPDK9-LK8QPDK9-315"
drag, startPoint x: 1042, startPoint y: 184, endPoint x: 1130, endPoint y: 184, distance: 88.2
click at [1130, 184] on div "Фискални рачун ПИБ : 112253213 Предузеће : [PERSON_NAME] pr Dovršavanje tekstil…" at bounding box center [834, 327] width 610 height 589
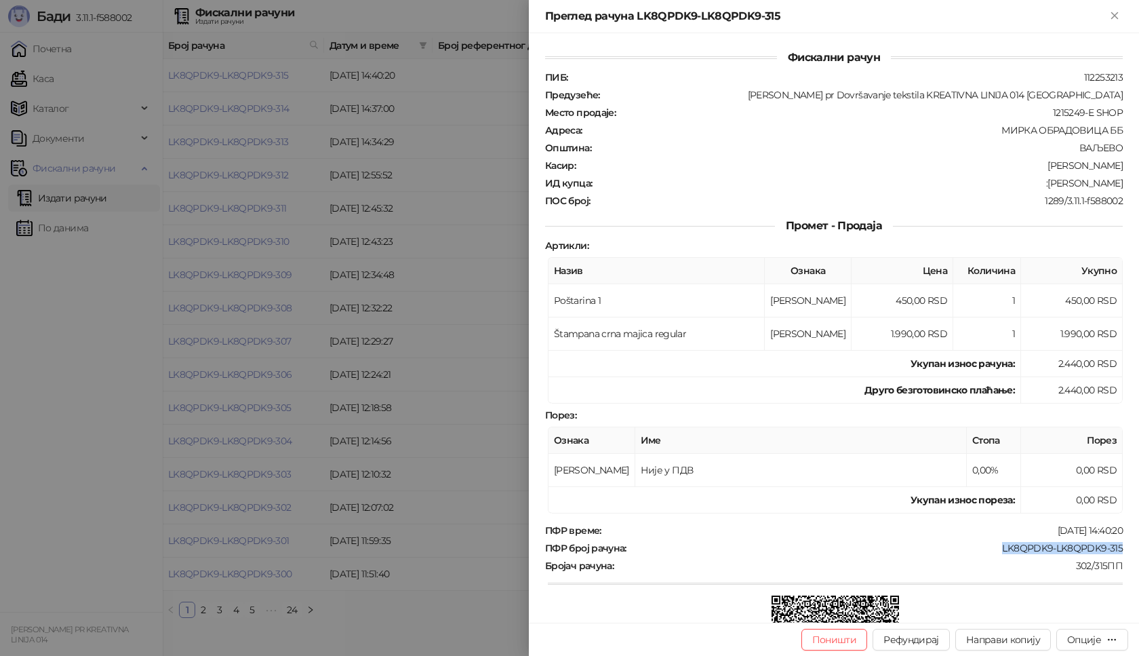
copy div "[PERSON_NAME]"
